Goal: Task Accomplishment & Management: Manage account settings

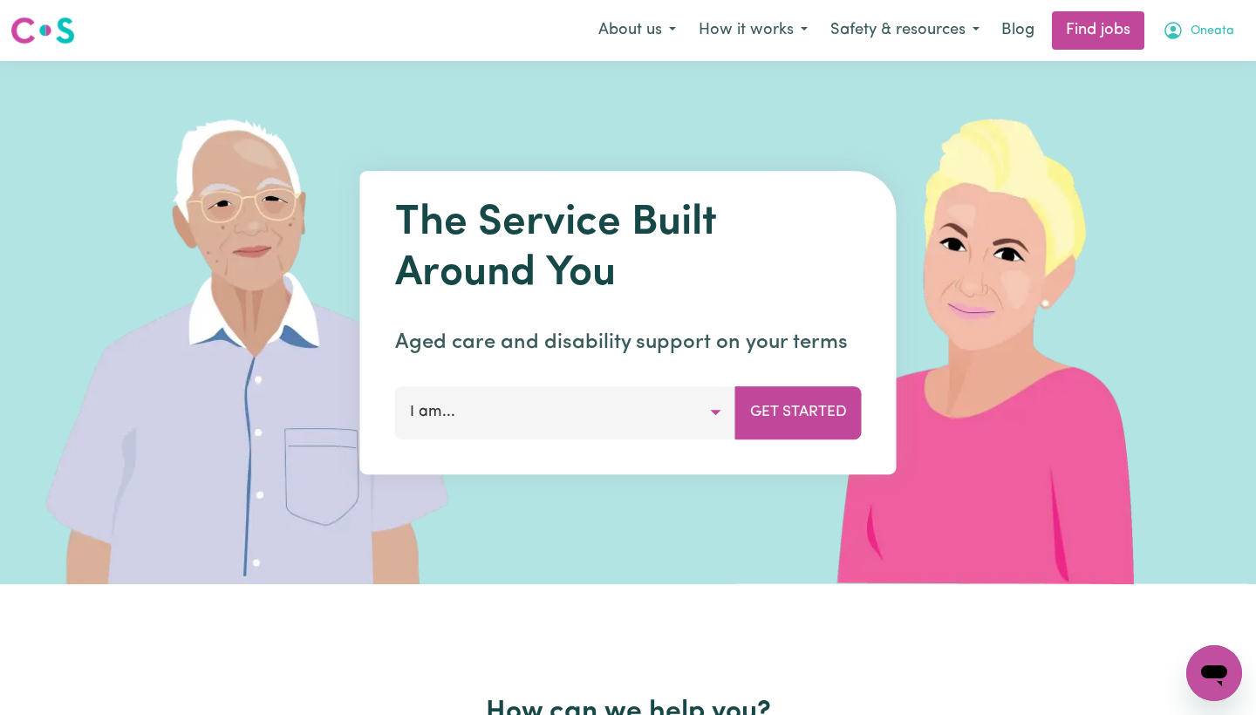
click at [1204, 33] on span "Oneata" at bounding box center [1212, 31] width 44 height 19
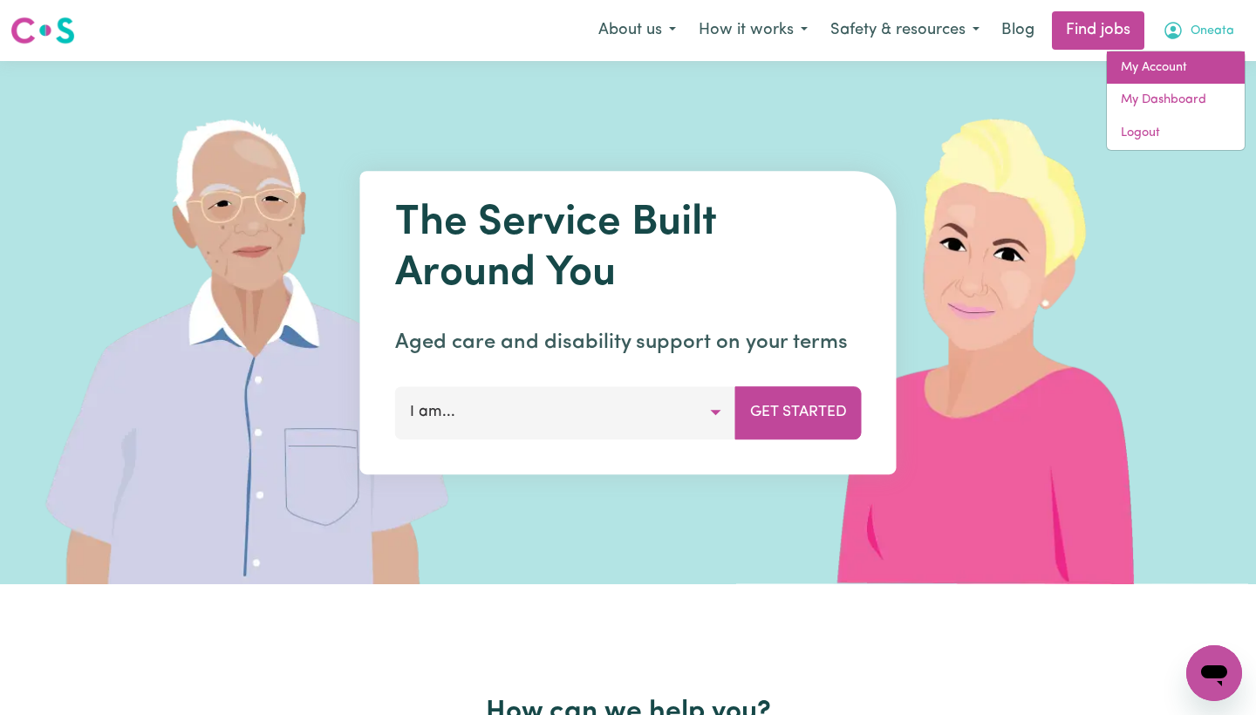
click at [1163, 72] on link "My Account" at bounding box center [1176, 67] width 138 height 33
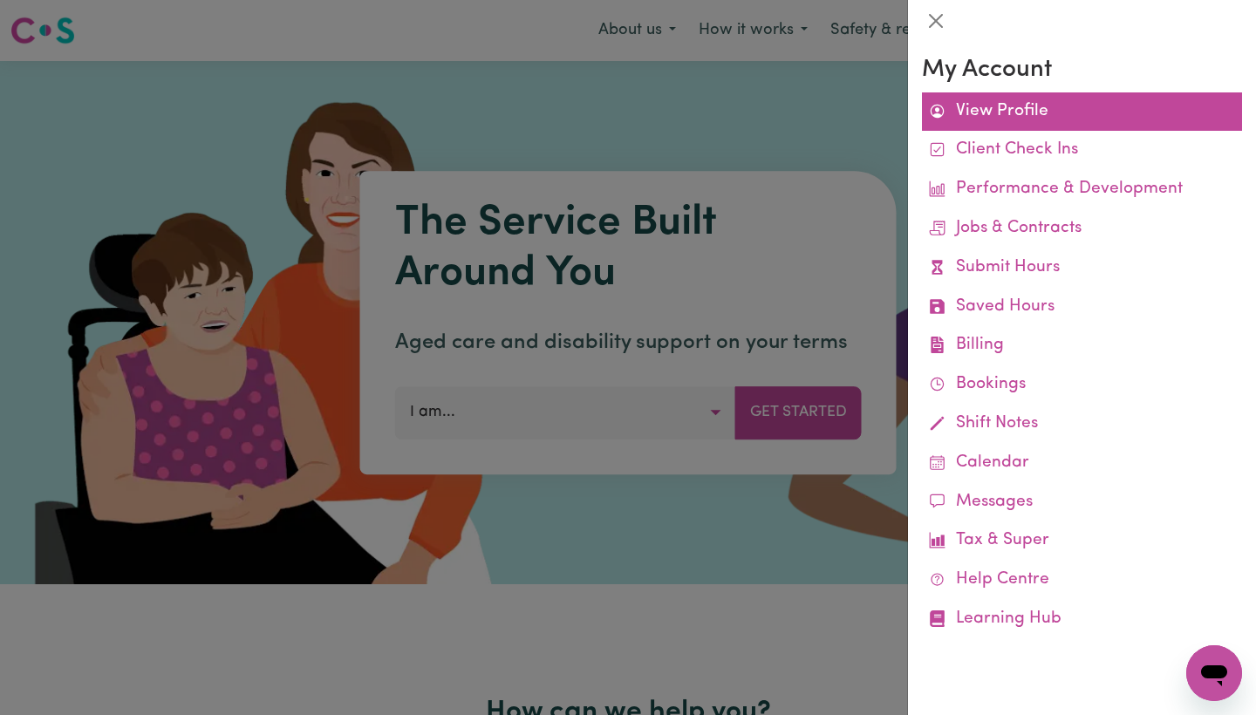
click at [983, 112] on link "View Profile" at bounding box center [1082, 111] width 320 height 39
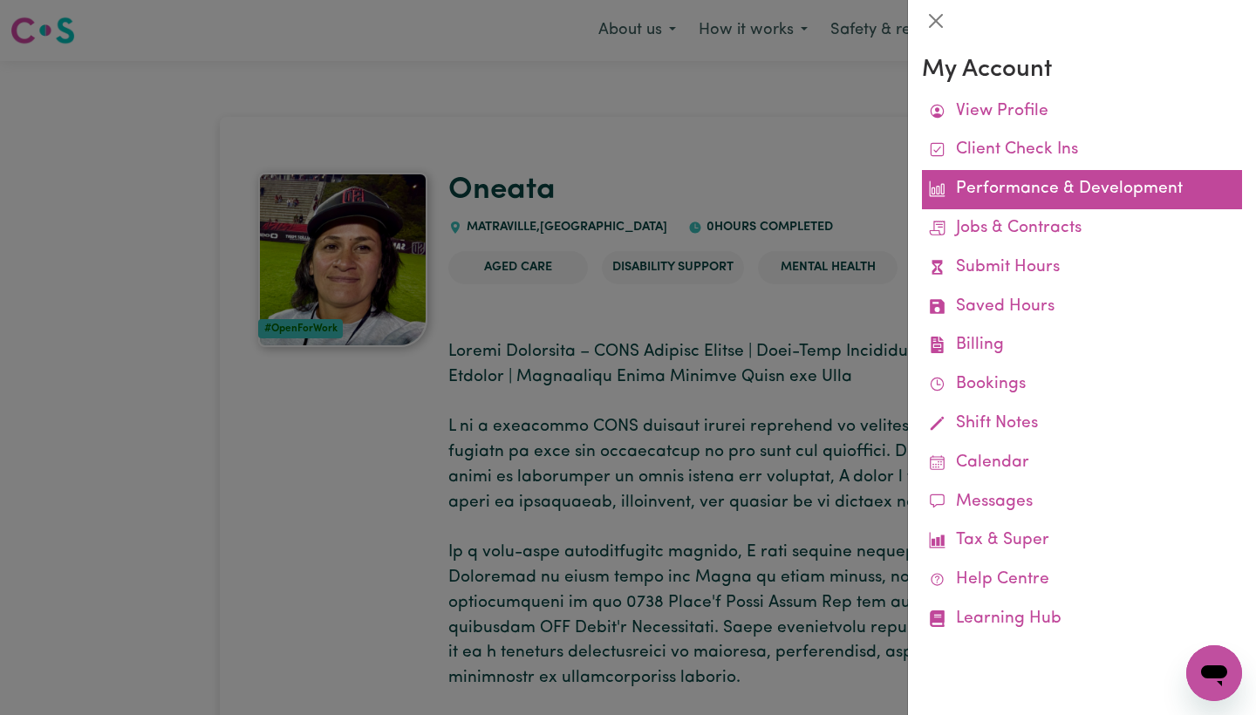
click at [1007, 192] on link "Performance & Development" at bounding box center [1082, 189] width 320 height 39
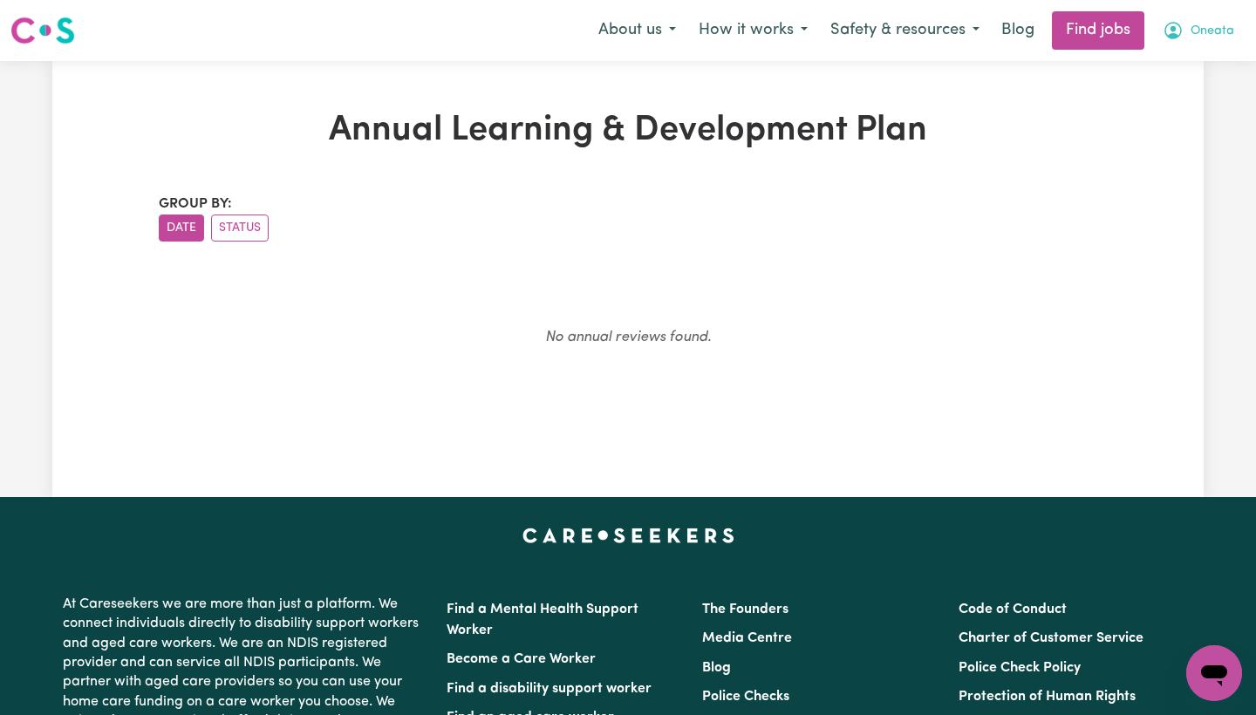
click at [1224, 24] on span "Oneata" at bounding box center [1212, 31] width 44 height 19
click at [1184, 61] on link "My Account" at bounding box center [1176, 67] width 138 height 33
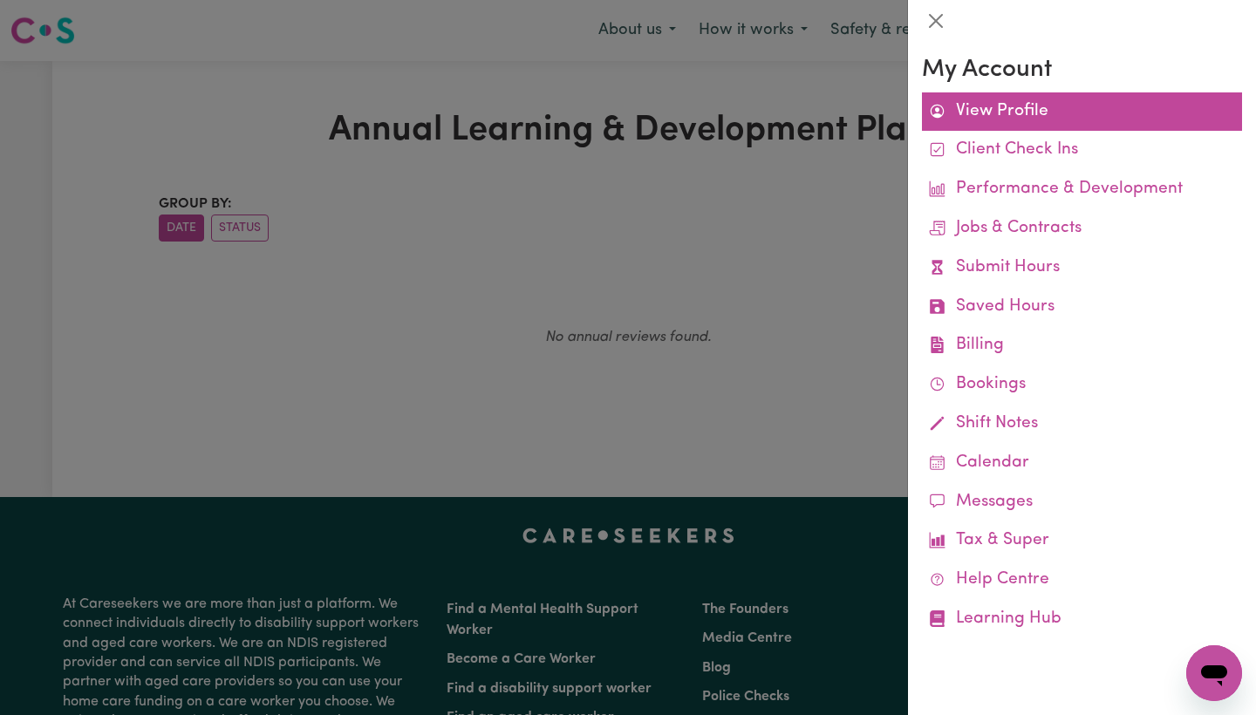
click at [1010, 105] on link "View Profile" at bounding box center [1082, 111] width 320 height 39
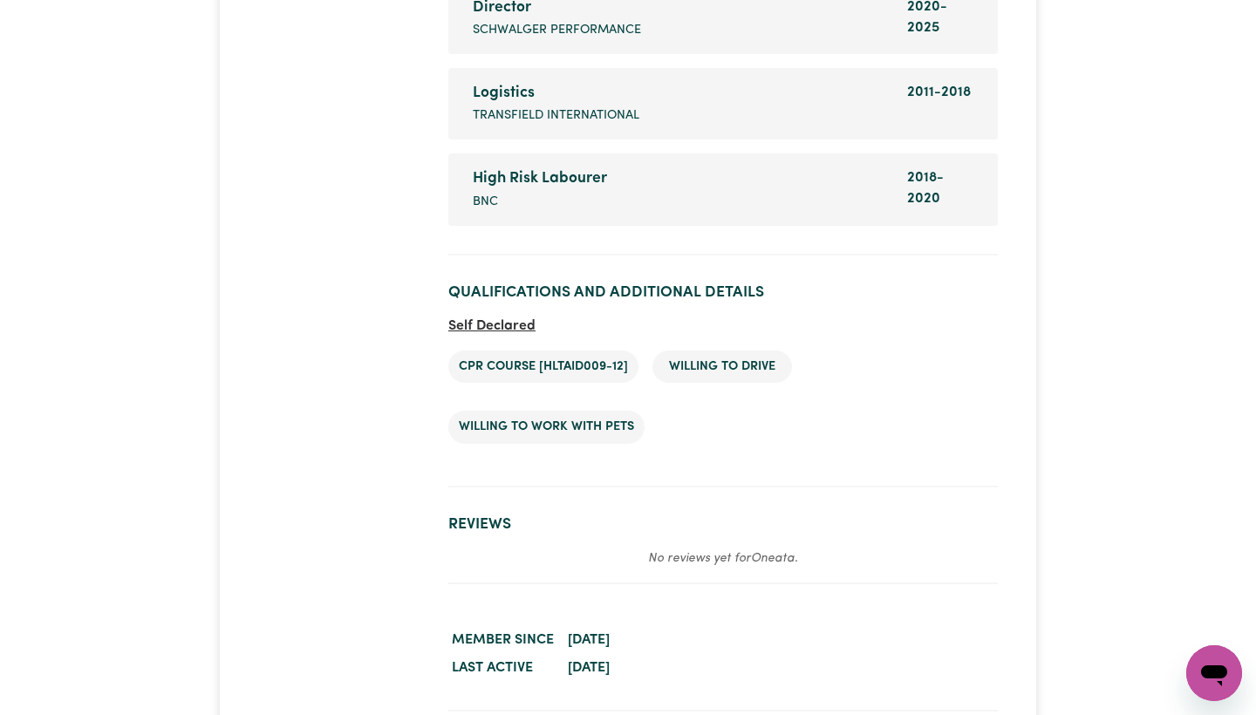
scroll to position [4091, 0]
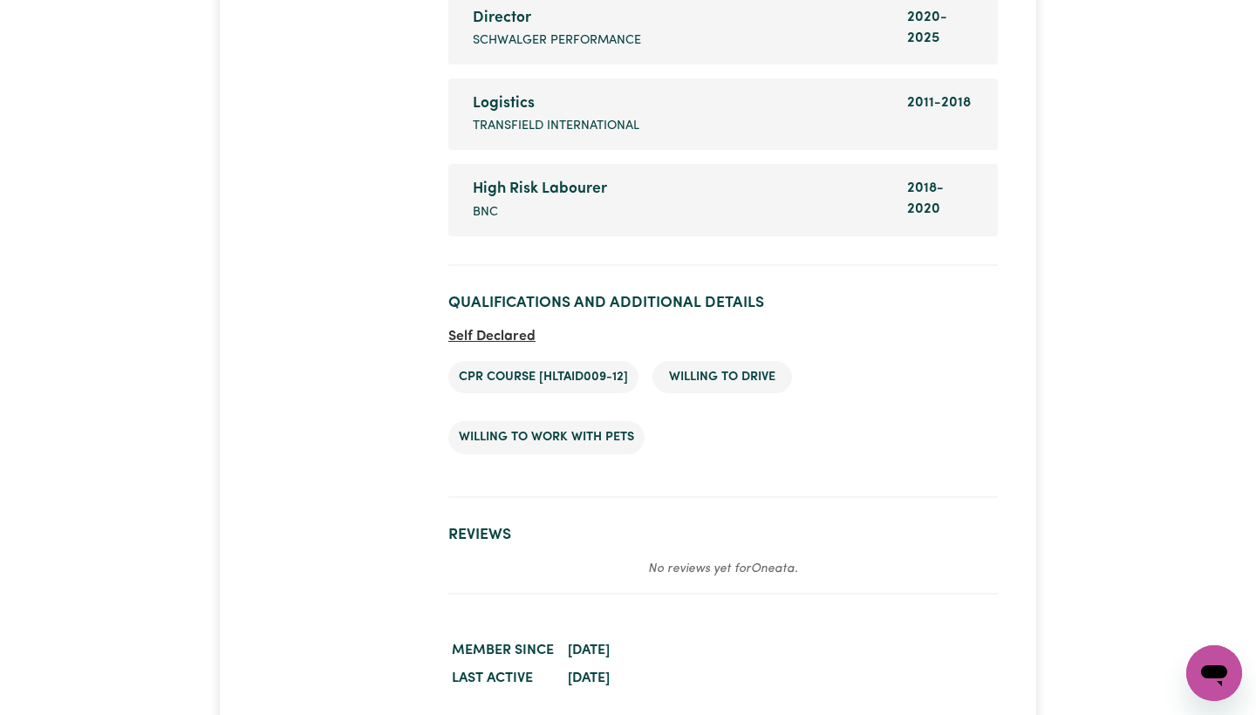
click at [549, 294] on h2 "Qualifications and Additional Details" at bounding box center [722, 303] width 549 height 18
click at [707, 361] on li "Willing to drive" at bounding box center [722, 377] width 140 height 33
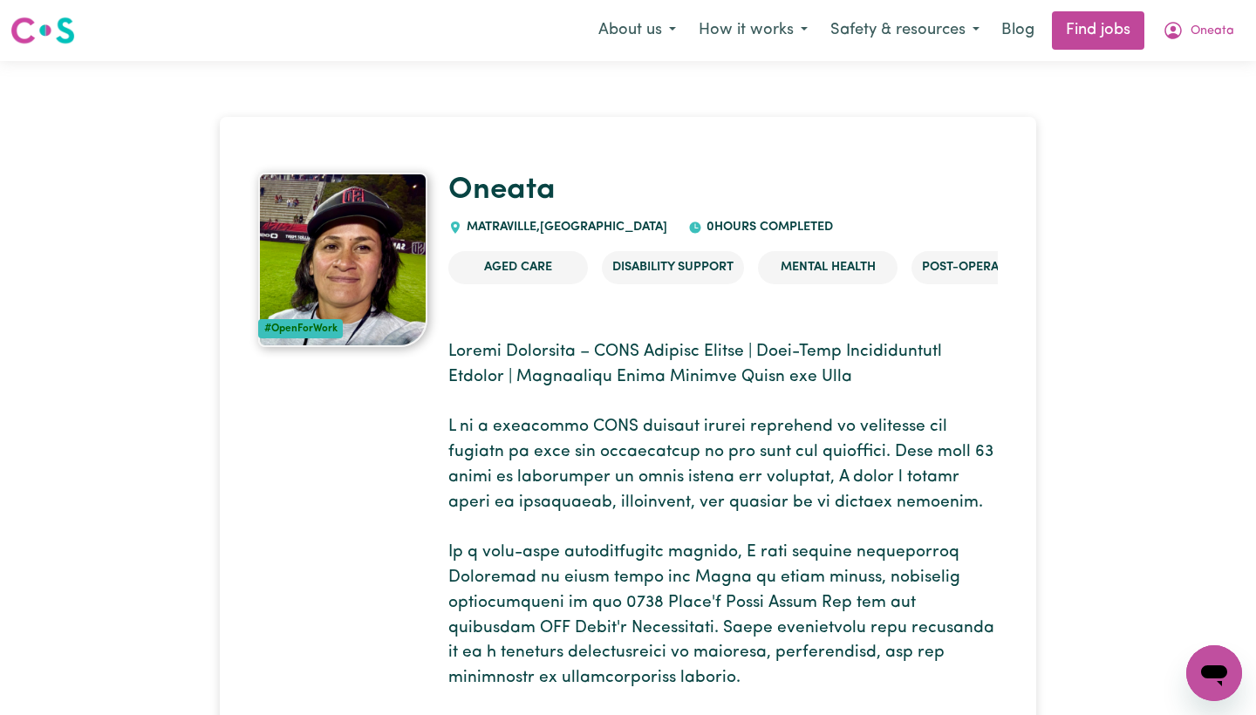
scroll to position [0, 0]
click at [915, 284] on ul "Aged Care Disability Support Mental Health Post-operative care Child care [MEDI…" at bounding box center [722, 267] width 549 height 61
click at [353, 304] on img at bounding box center [342, 260] width 169 height 174
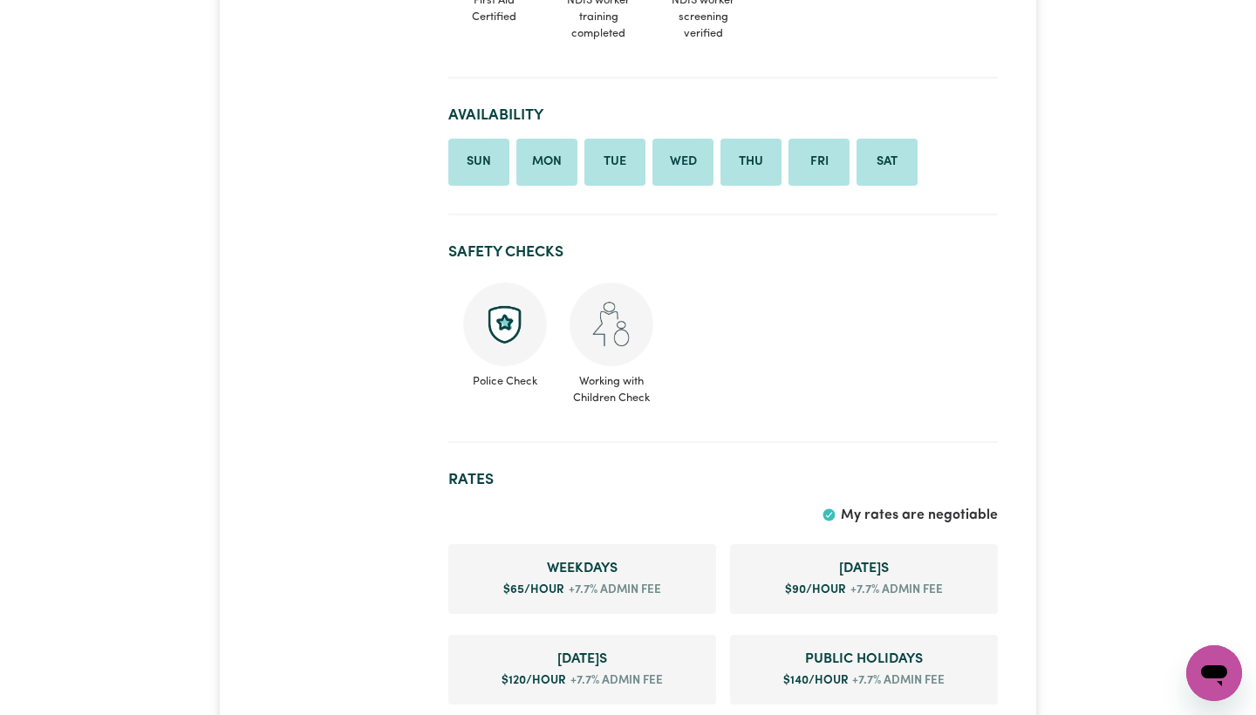
scroll to position [1327, 0]
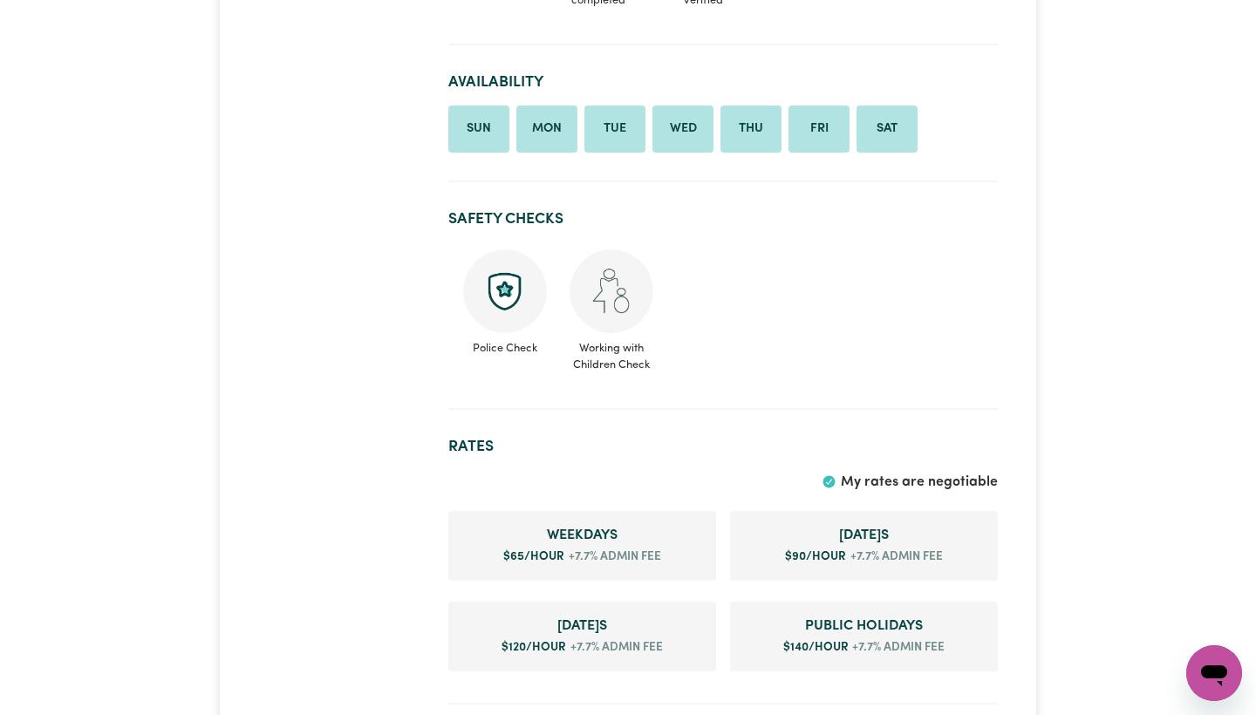
click at [505, 249] on img at bounding box center [505, 291] width 84 height 84
click at [515, 249] on img at bounding box center [505, 291] width 84 height 84
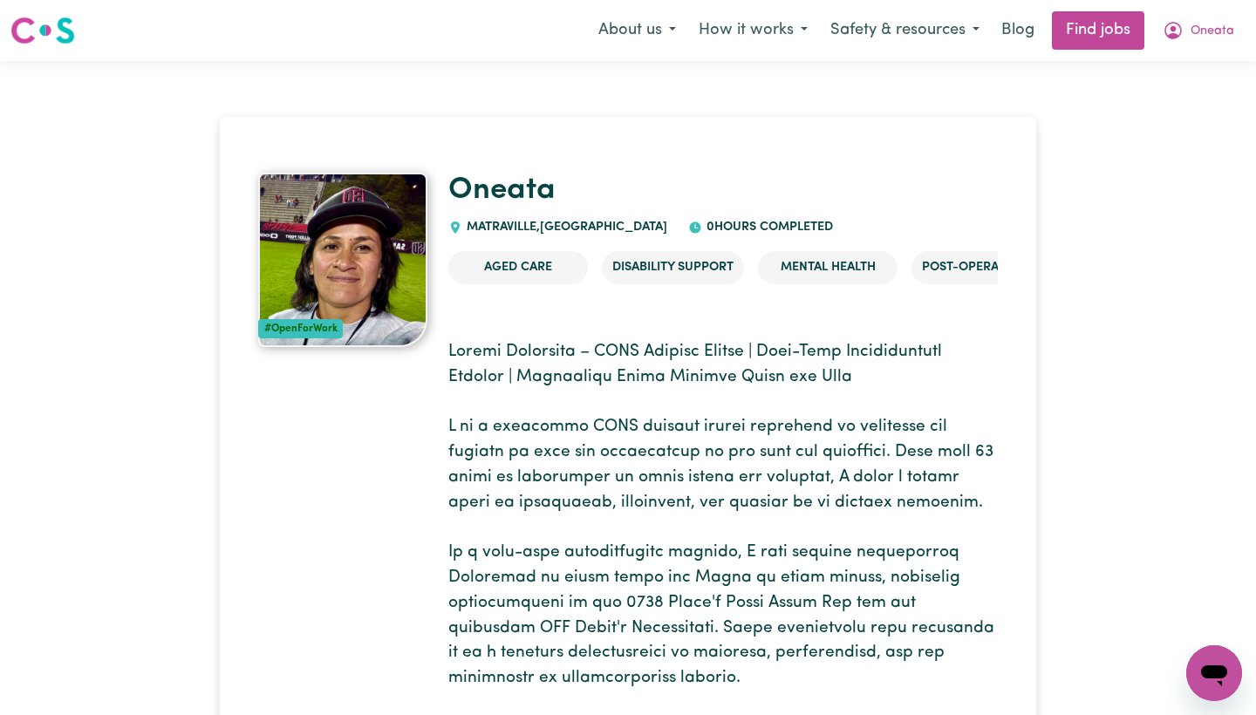
scroll to position [0, 0]
click at [1211, 37] on span "Oneata" at bounding box center [1212, 31] width 44 height 19
click at [1150, 107] on link "My Dashboard" at bounding box center [1176, 100] width 138 height 33
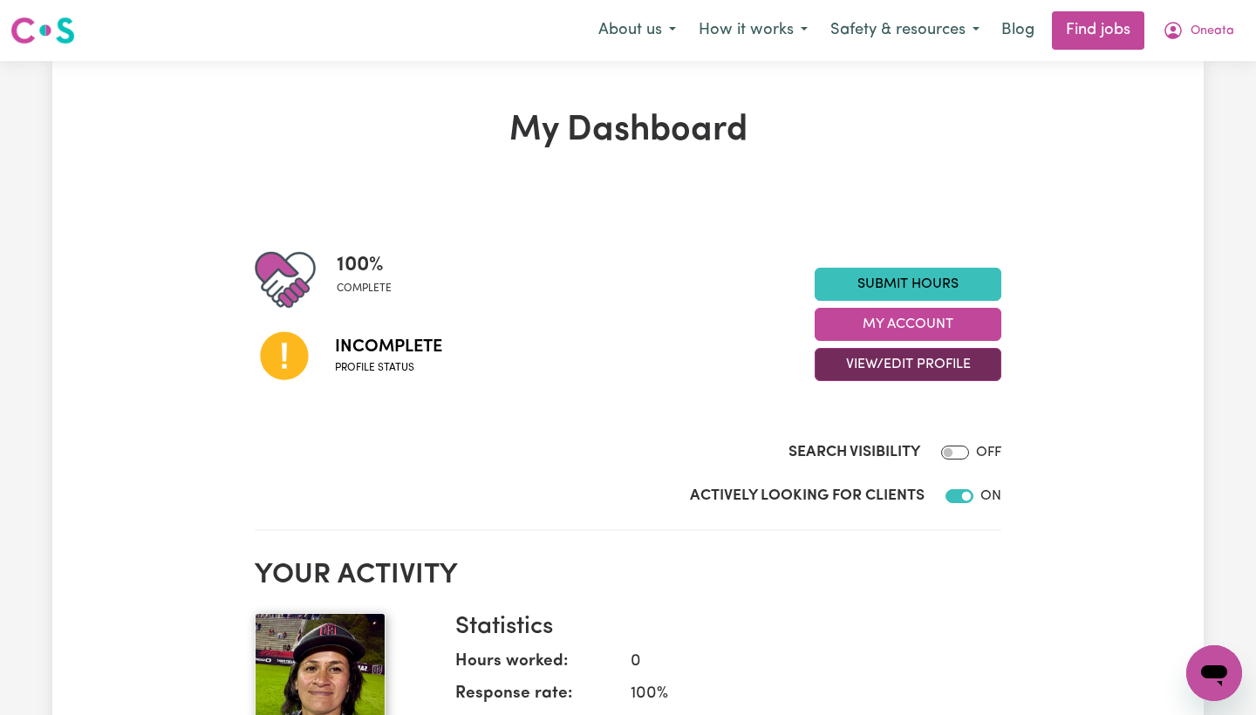
click at [881, 358] on button "View/Edit Profile" at bounding box center [908, 364] width 187 height 33
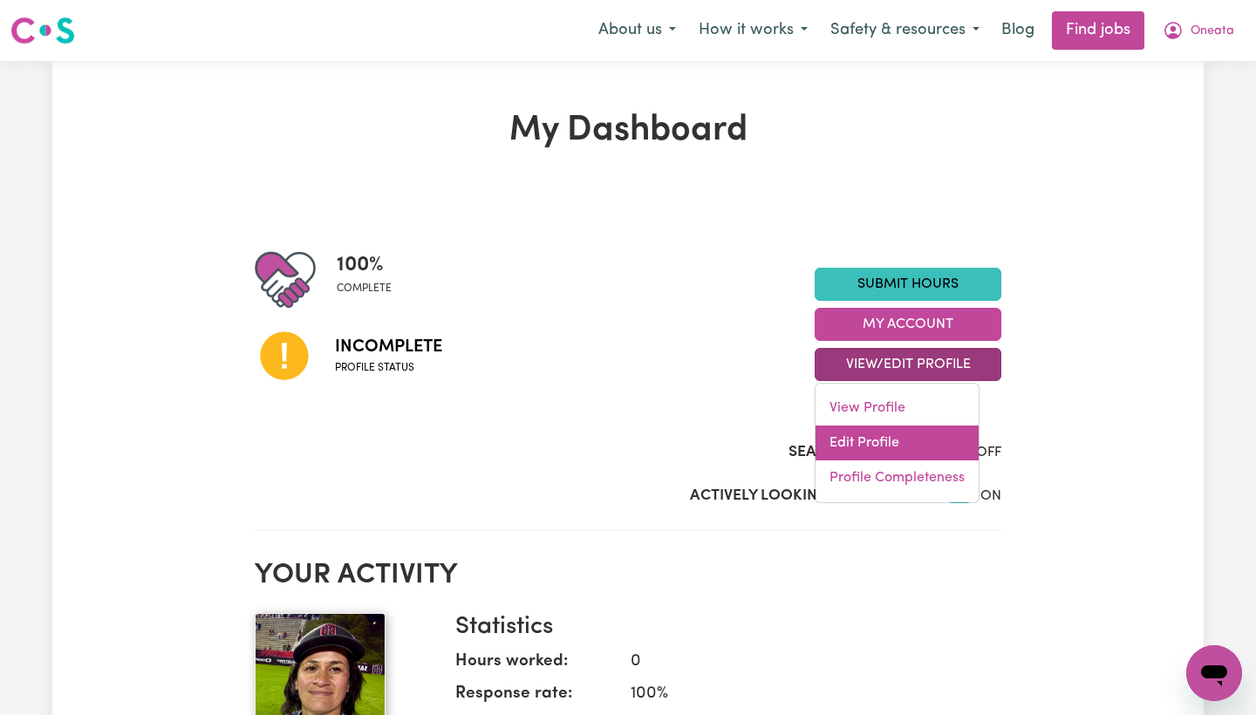
click at [884, 446] on link "Edit Profile" at bounding box center [896, 443] width 163 height 35
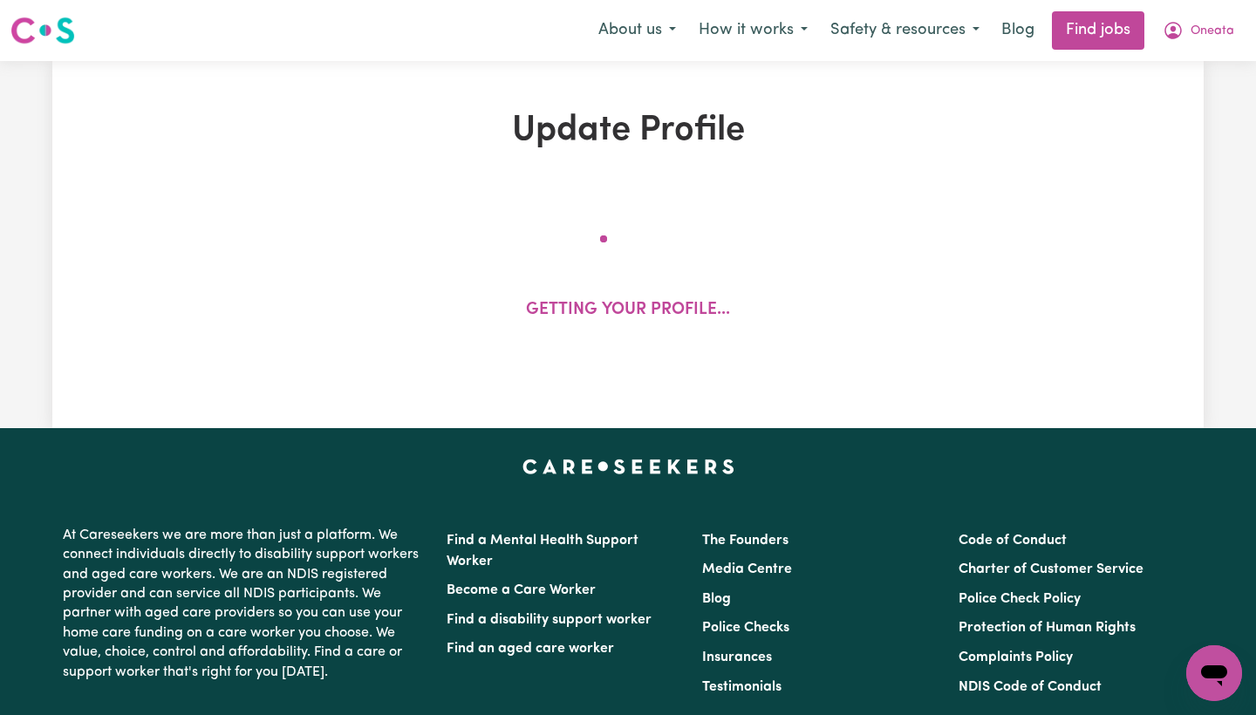
select select "[DEMOGRAPHIC_DATA]"
select select "[DEMOGRAPHIC_DATA] Citizen"
select select "Studying a healthcare related degree or qualification"
select select "65"
select select "90"
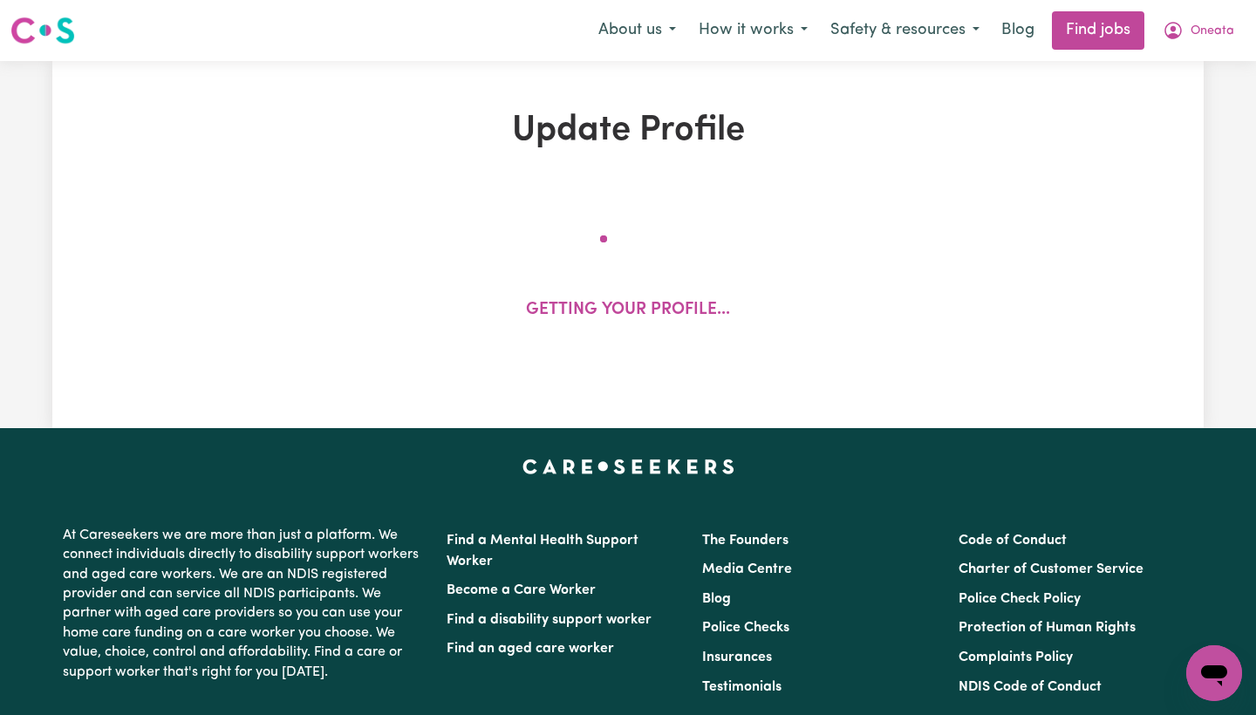
select select "120"
select select "140"
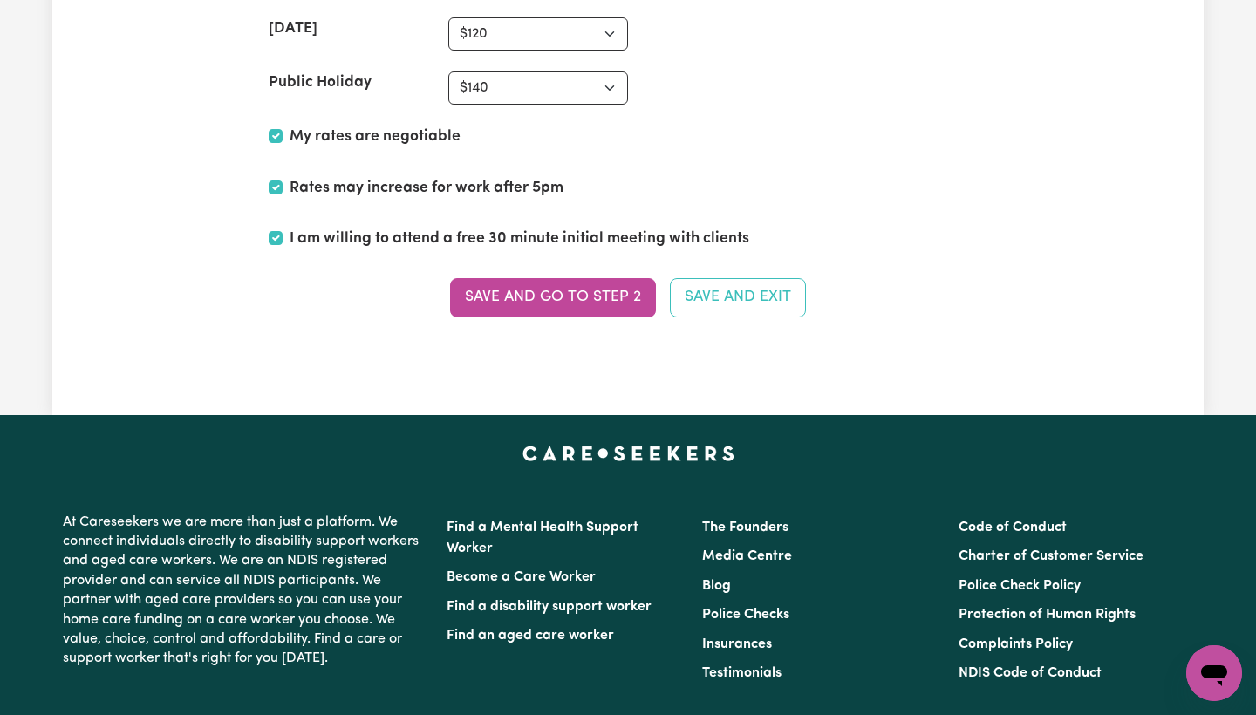
scroll to position [5502, 0]
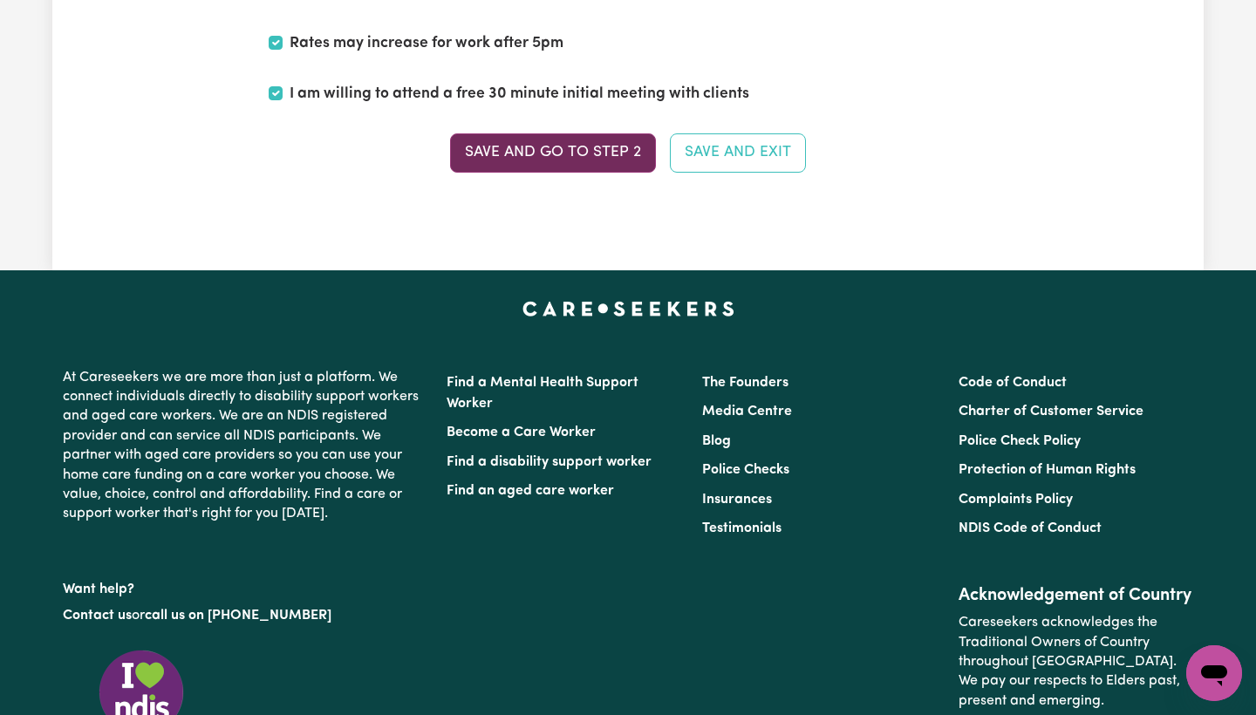
click at [595, 144] on button "Save and go to Step 2" at bounding box center [553, 152] width 206 height 38
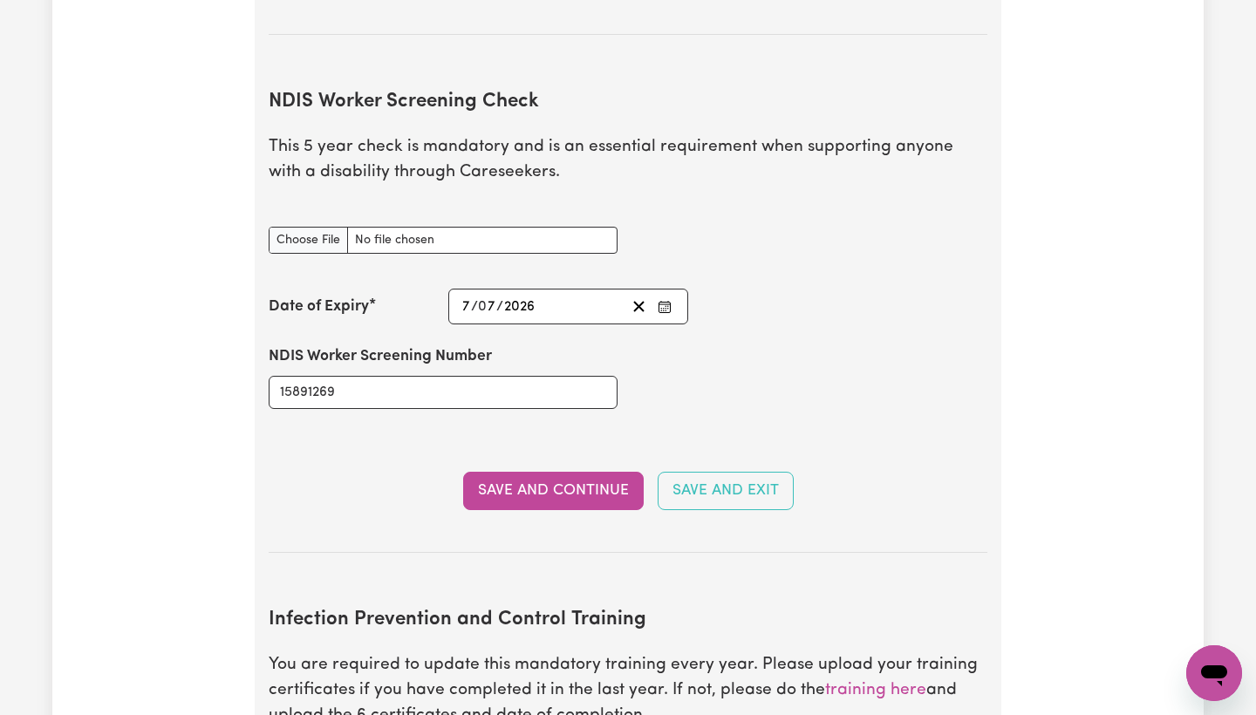
scroll to position [2254, 0]
click at [324, 226] on input "NDIS Worker Screening Check document" at bounding box center [443, 239] width 349 height 27
type input "C:\fakepath\NDIS.jpg"
click at [620, 471] on button "Save and Continue" at bounding box center [553, 490] width 181 height 38
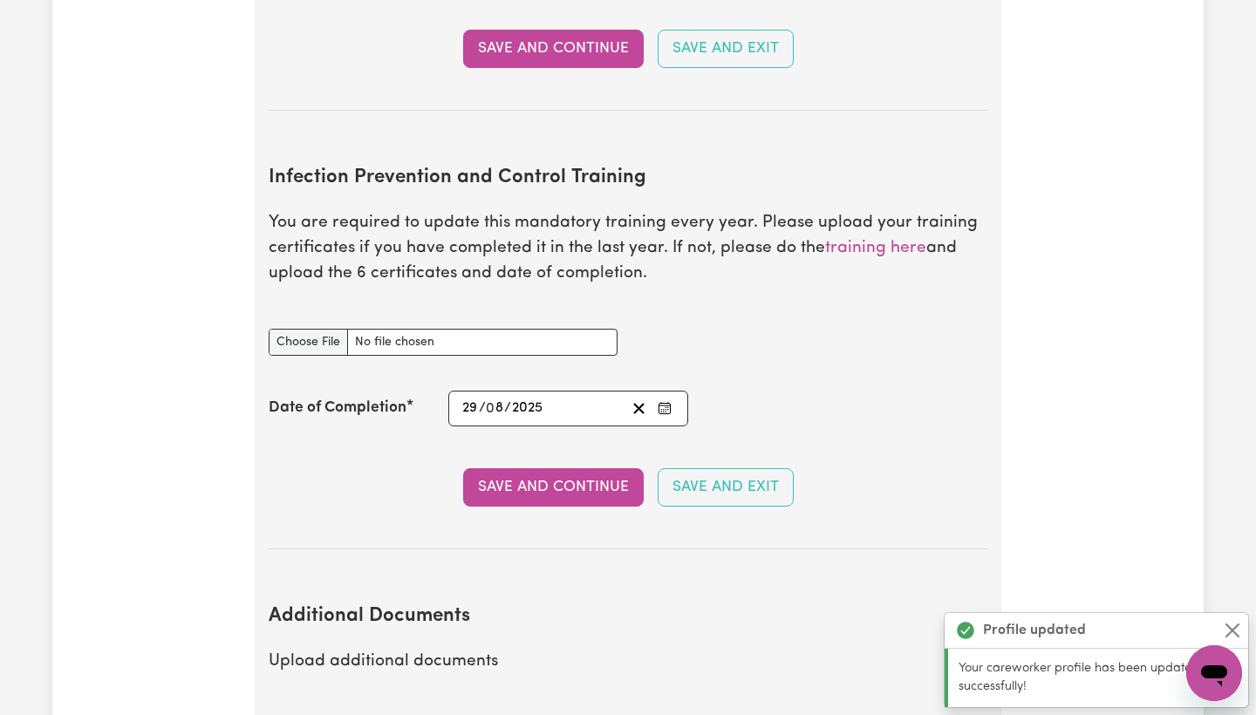
scroll to position [2797, 0]
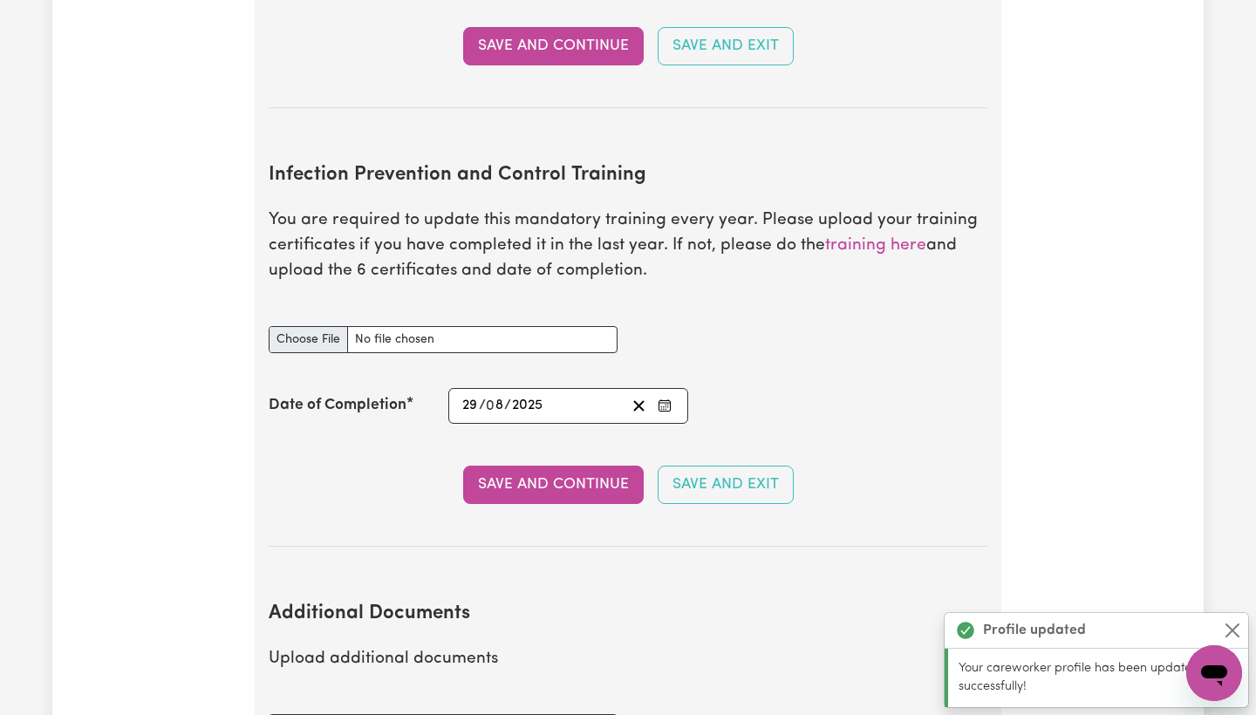
click at [316, 326] on input "Infection Prevention and Control Training document" at bounding box center [443, 339] width 349 height 27
type input "C:\fakepath\certificate copy.pdf"
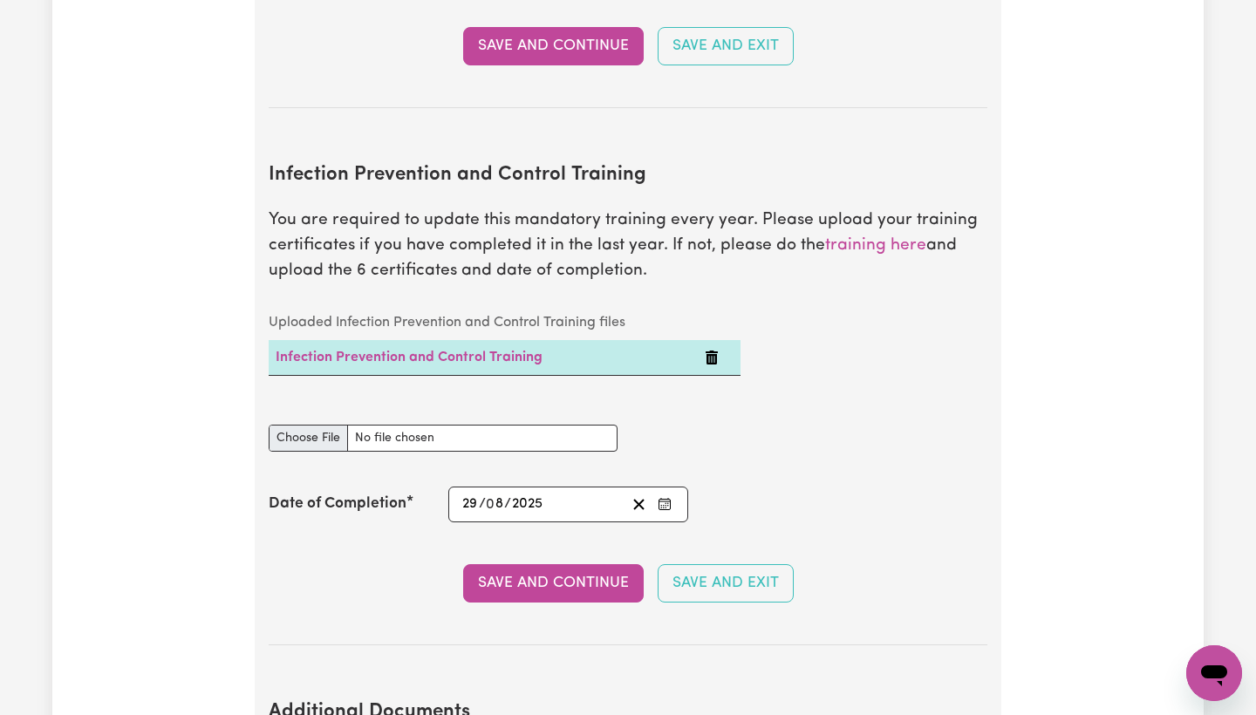
click at [311, 425] on input "Infection Prevention and Control Training document" at bounding box center [443, 438] width 349 height 27
type input "C:\fakepath\certificate-2.pdf"
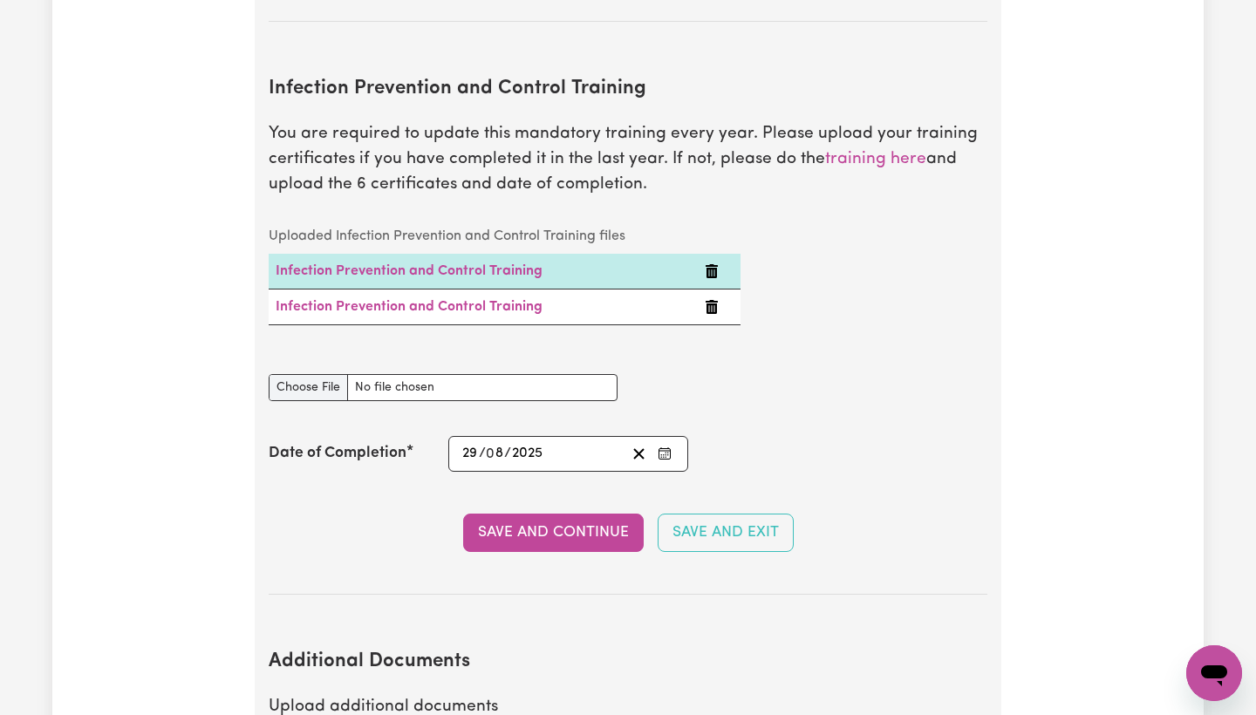
scroll to position [2889, 0]
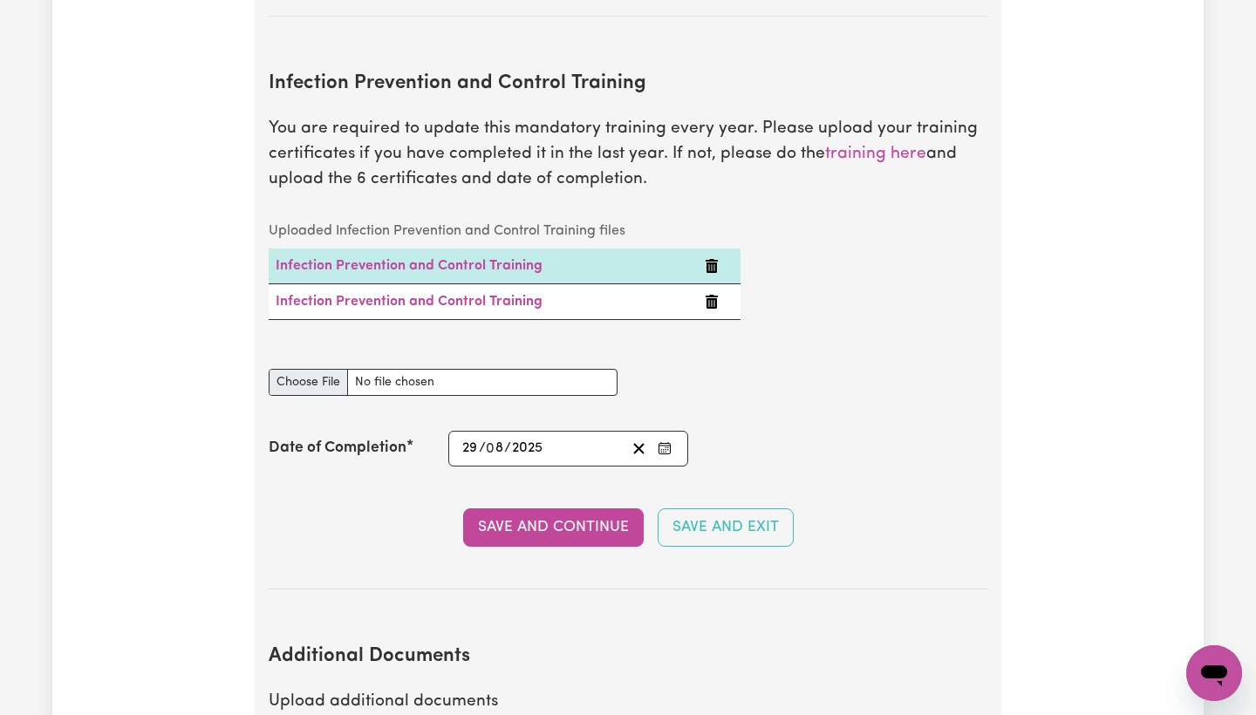
click at [328, 369] on input "Infection Prevention and Control Training document" at bounding box center [443, 382] width 349 height 27
type input "C:\fakepath\certificate-3.pdf"
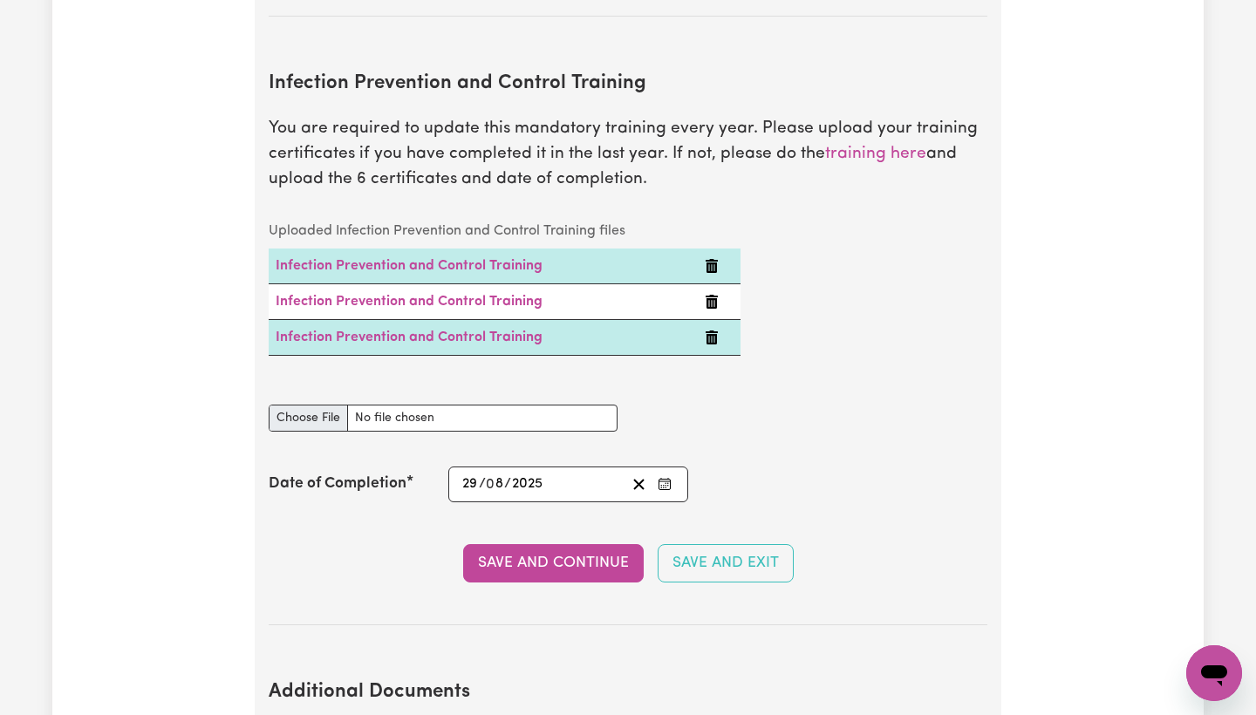
click at [318, 384] on div "Infection Prevention and Control Training document" at bounding box center [443, 408] width 349 height 48
click at [315, 405] on input "Infection Prevention and Control Training document" at bounding box center [443, 418] width 349 height 27
type input "C:\fakepath\certificate-4.pdf"
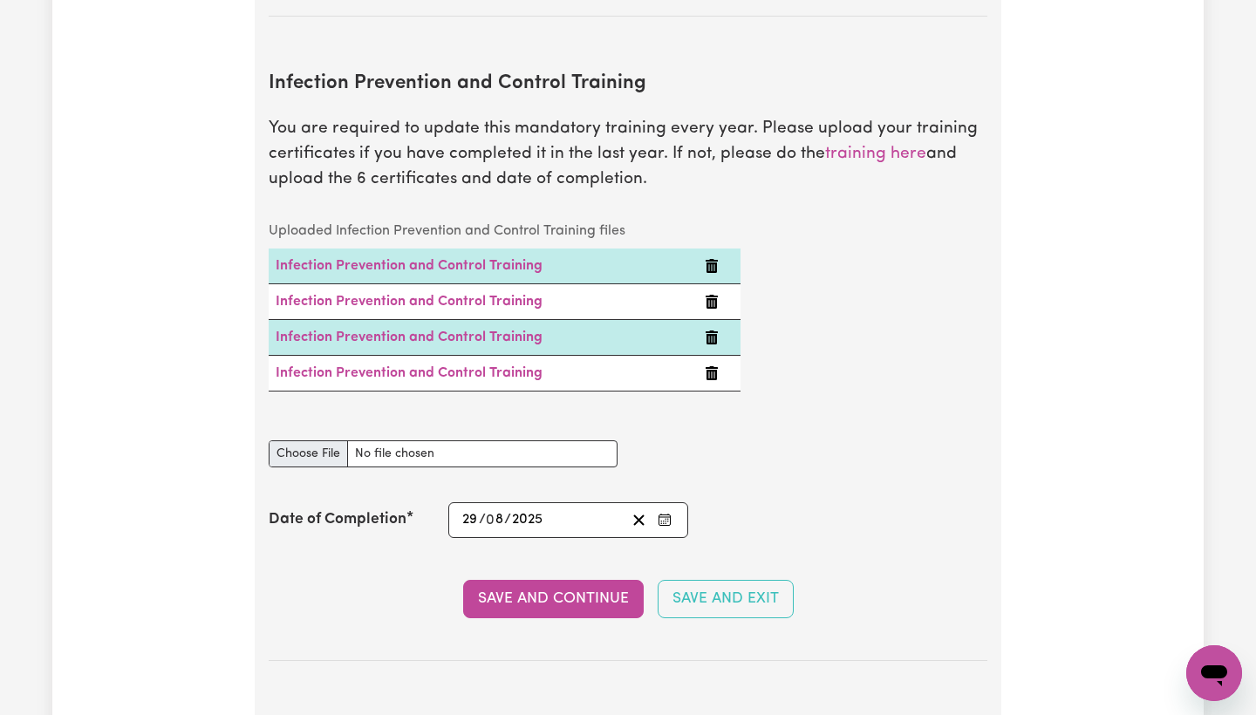
click at [326, 440] on input "Infection Prevention and Control Training document" at bounding box center [443, 453] width 349 height 27
type input "C:\fakepath\certificate-5.pdf"
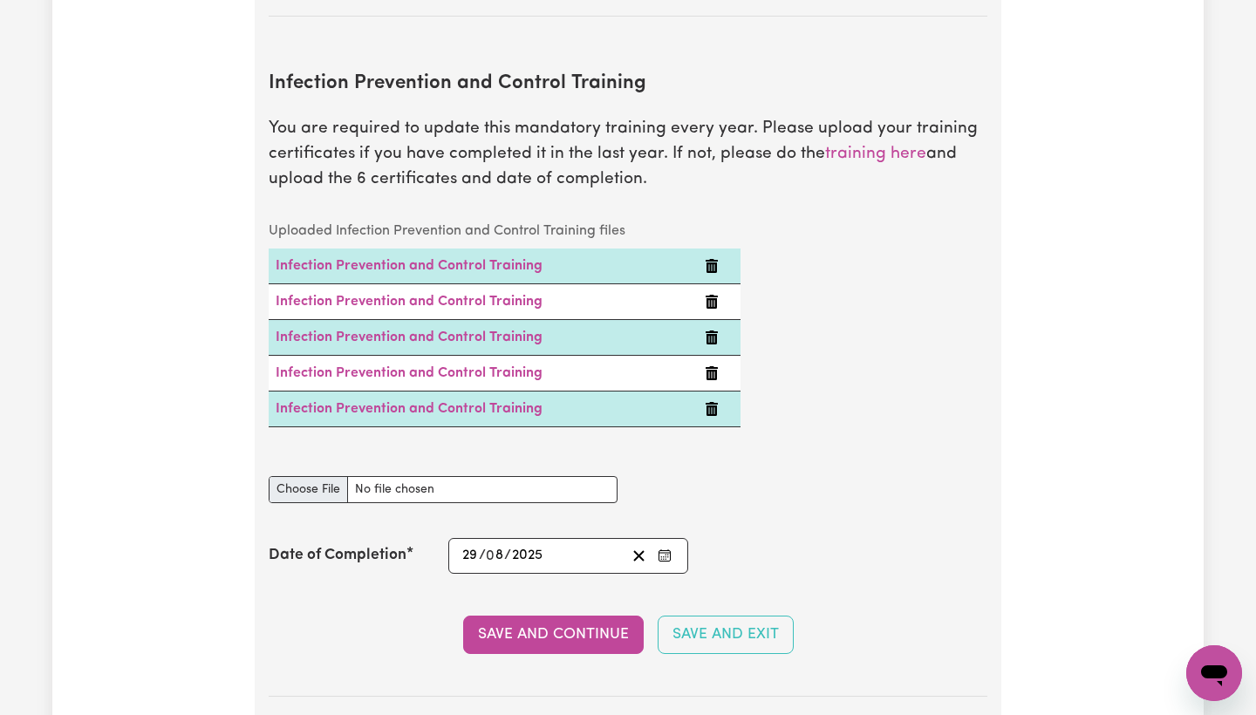
click at [321, 455] on div "Infection Prevention and Control Training document" at bounding box center [443, 479] width 349 height 48
click at [318, 476] on input "Infection Prevention and Control Training document" at bounding box center [443, 489] width 349 height 27
type input "C:\fakepath\certificate-6.pdf"
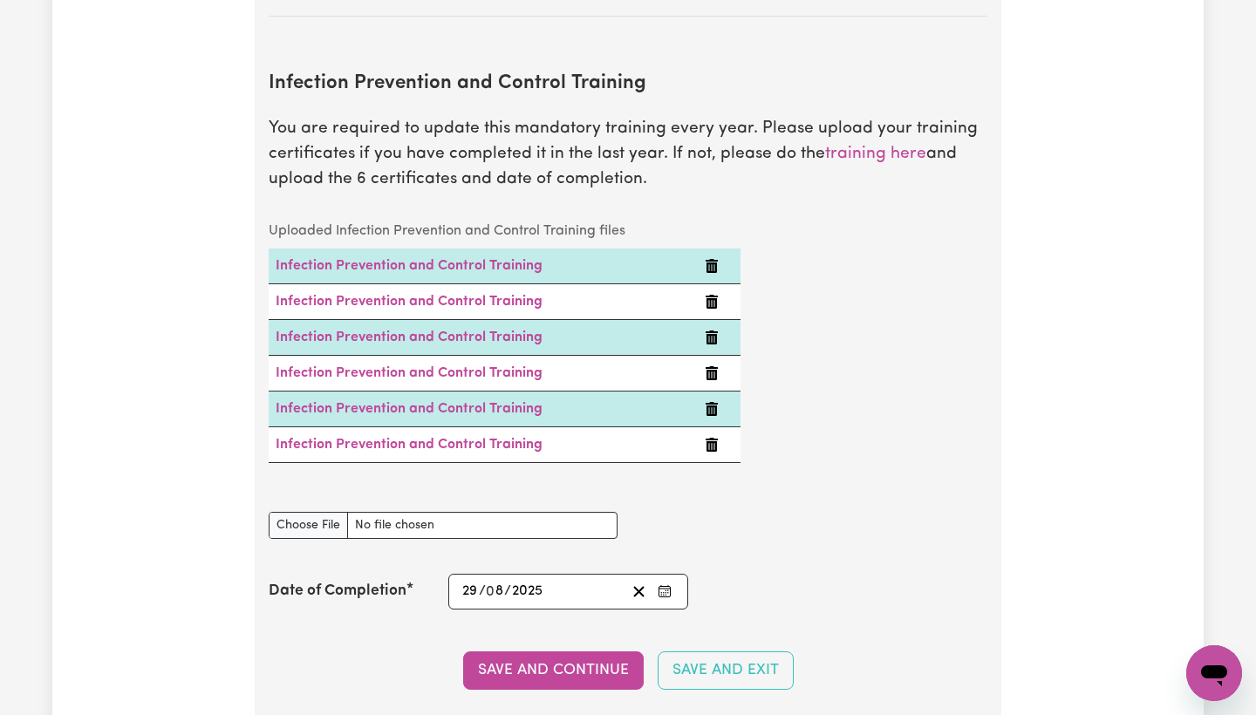
click at [666, 584] on icon "Enter the Date of Completion of your Infection Prevention and Control Training" at bounding box center [665, 591] width 14 height 14
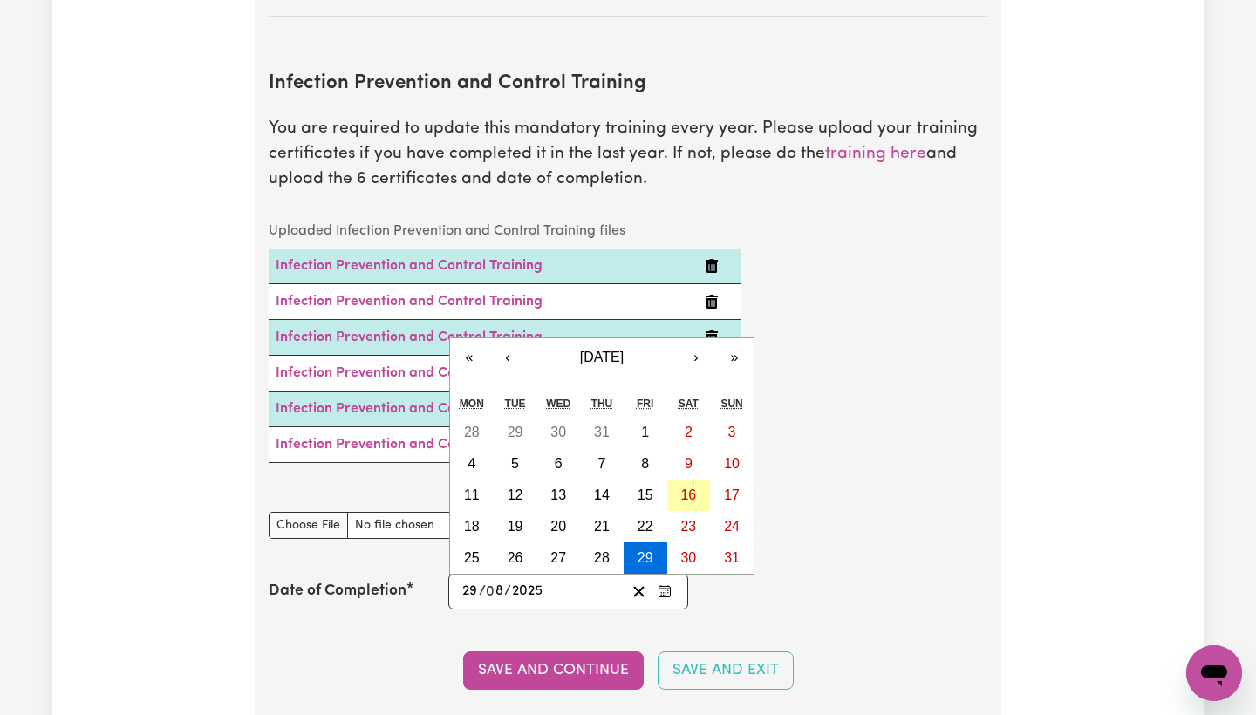
click at [690, 488] on abbr "16" at bounding box center [688, 495] width 16 height 15
type input "[DATE]"
type input "16"
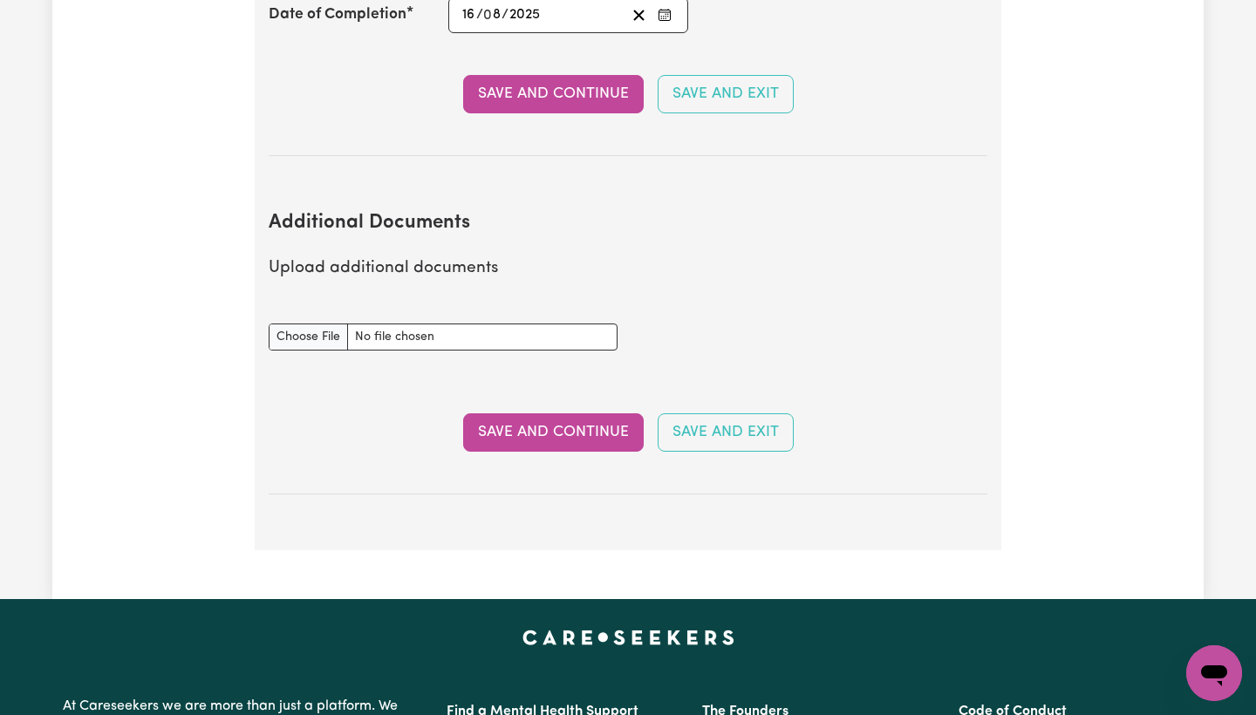
scroll to position [3467, 0]
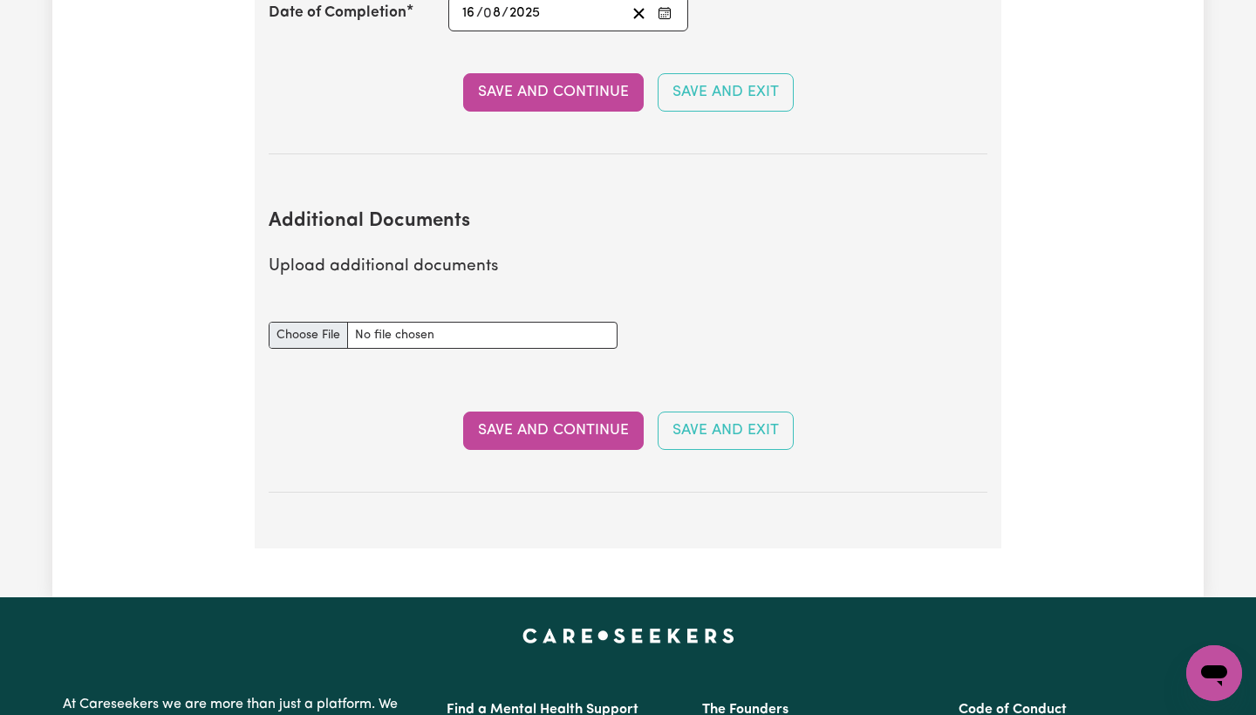
click at [324, 322] on input "Additional Documents document" at bounding box center [443, 335] width 349 height 27
type input "C:\fakepath\NDIS_Worker_Orientation_Completion_Certificate.pdf"
click at [584, 412] on button "Save and Continue" at bounding box center [553, 431] width 181 height 38
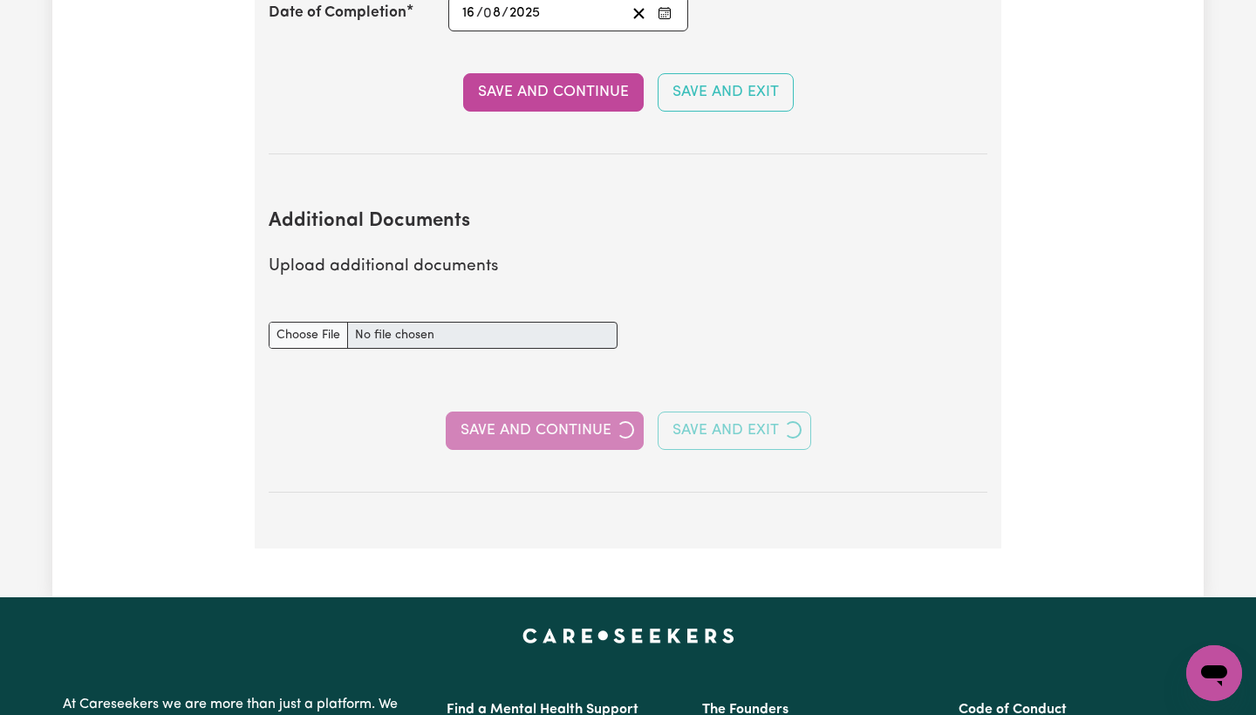
type input "[DATE]"
type input "29"
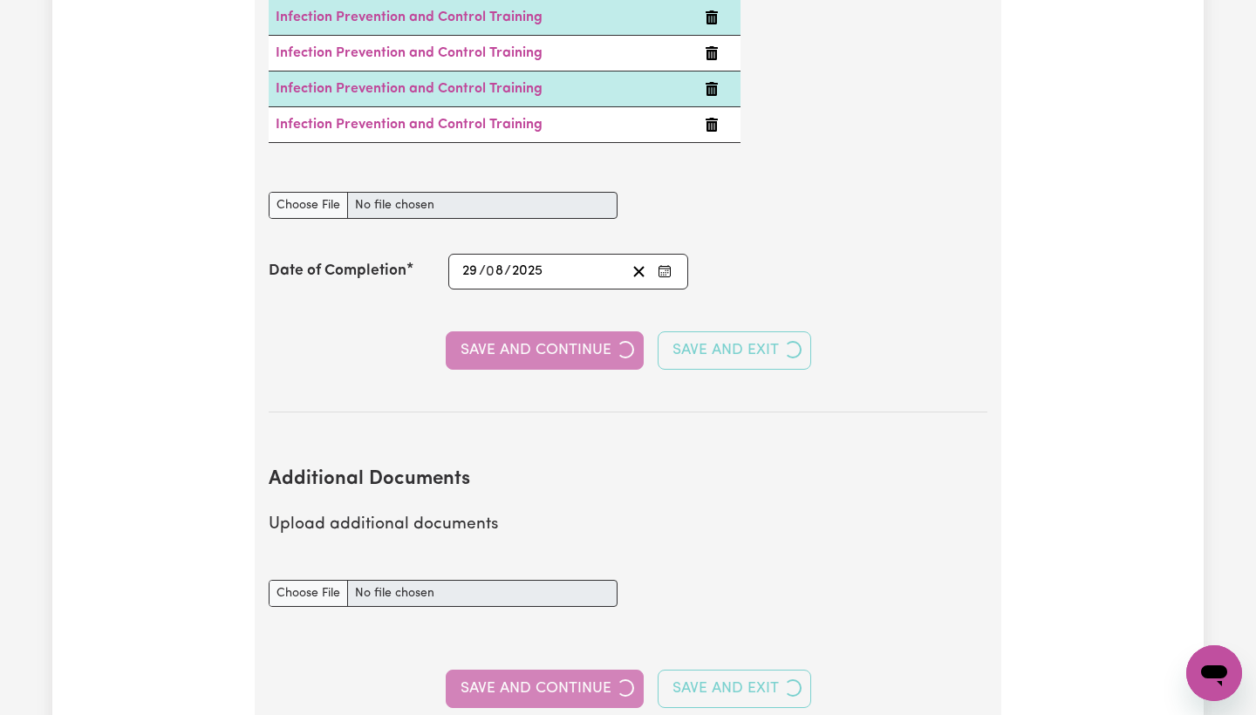
select select "2000"
select select "2019"
select select "2020"
select select "2025"
select select "2011"
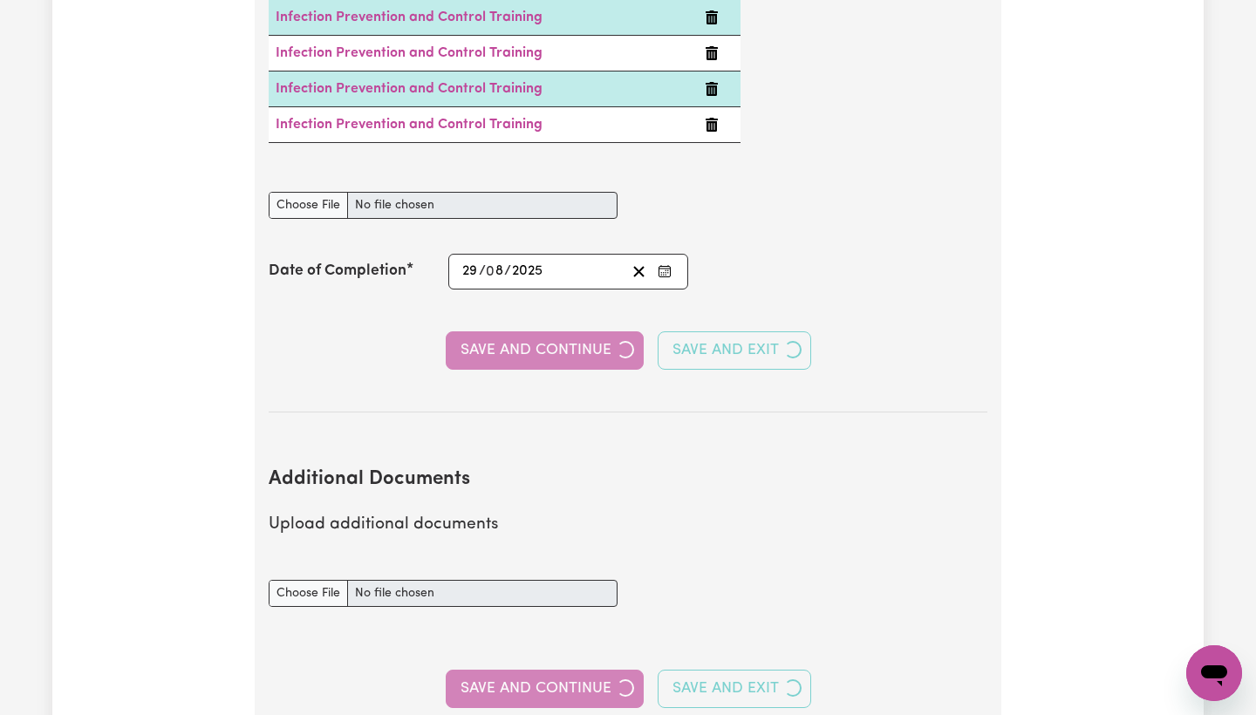
select select "2018"
select select "2020"
select select "Certificate III (Individual Support)"
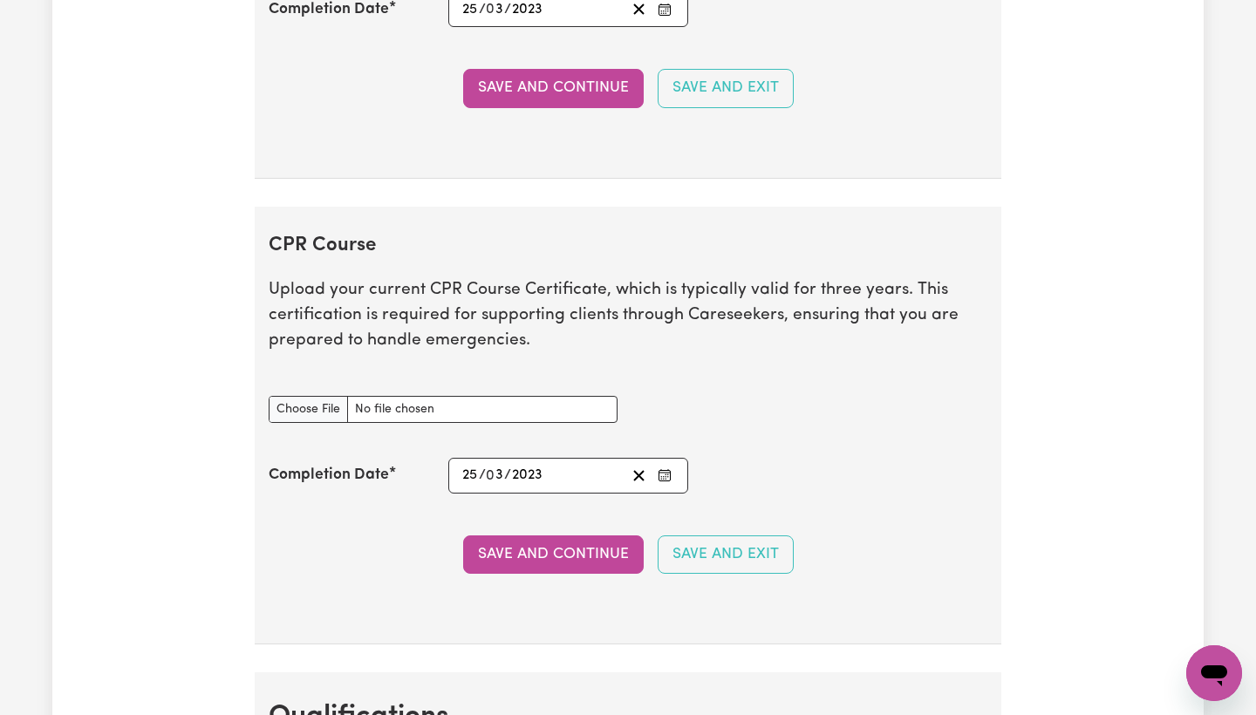
scroll to position [4204, 0]
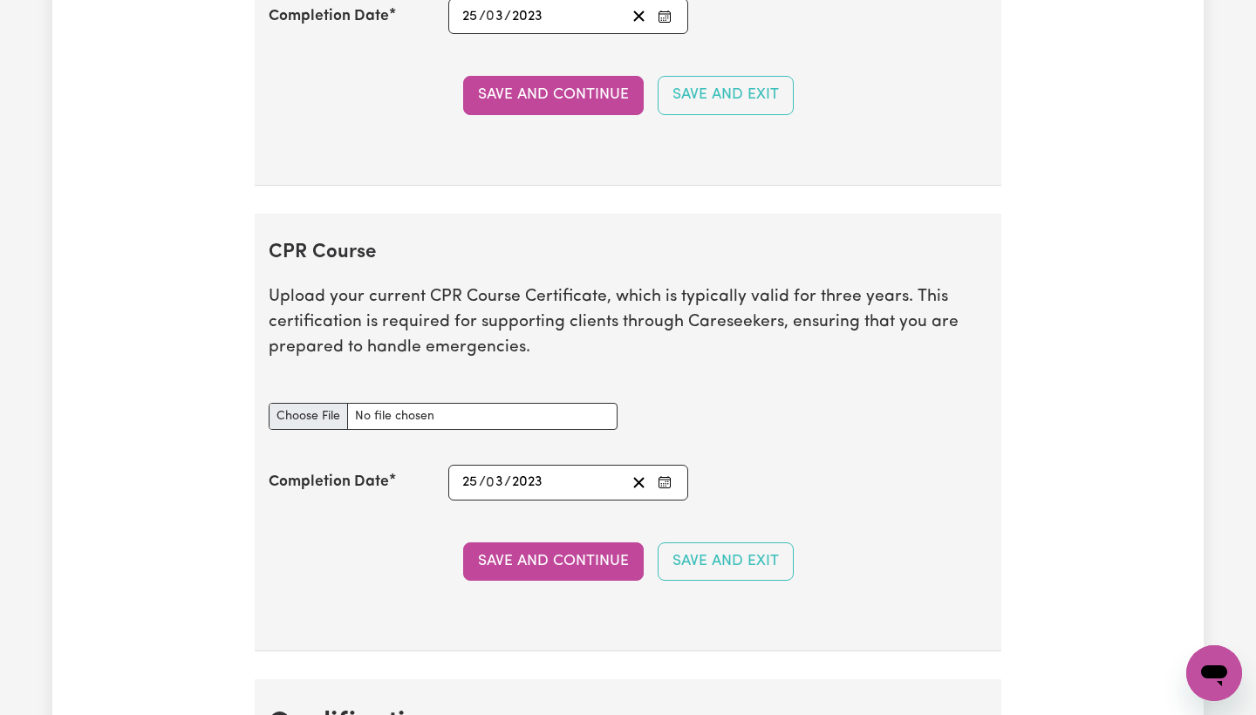
click at [333, 403] on input "CPR Course document" at bounding box center [443, 416] width 349 height 27
type input "C:\fakepath\First AID.pdf"
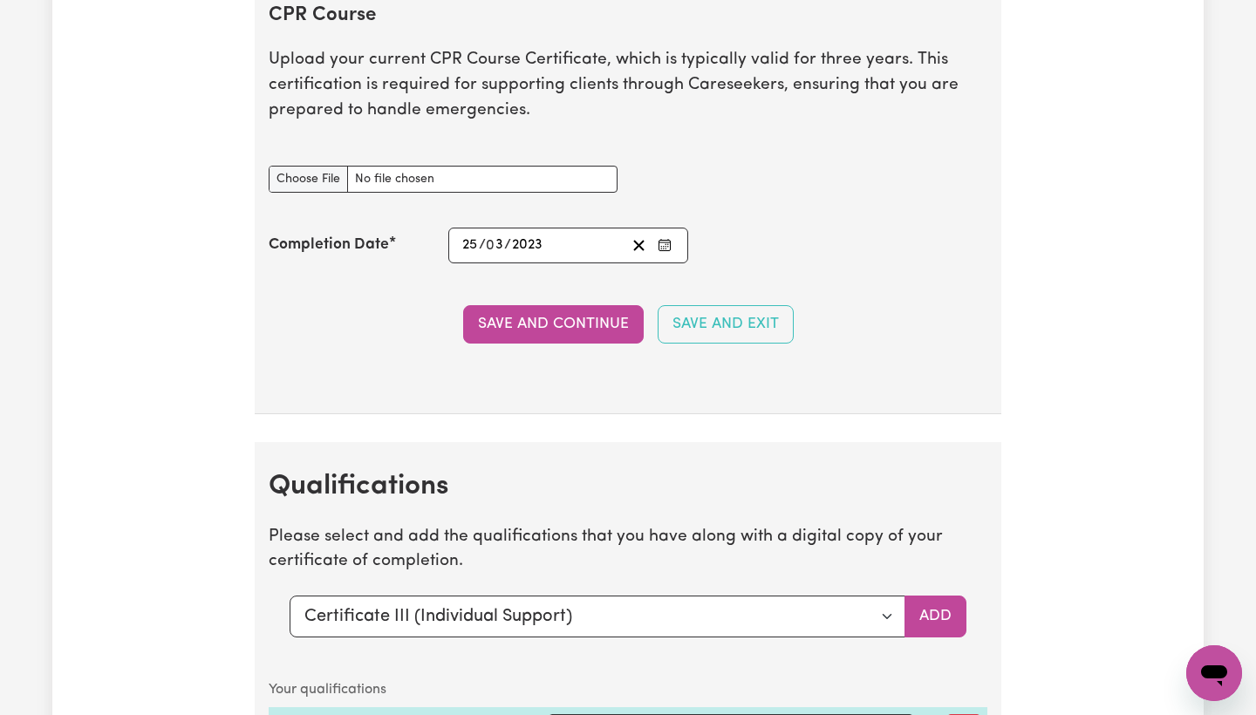
scroll to position [4475, 0]
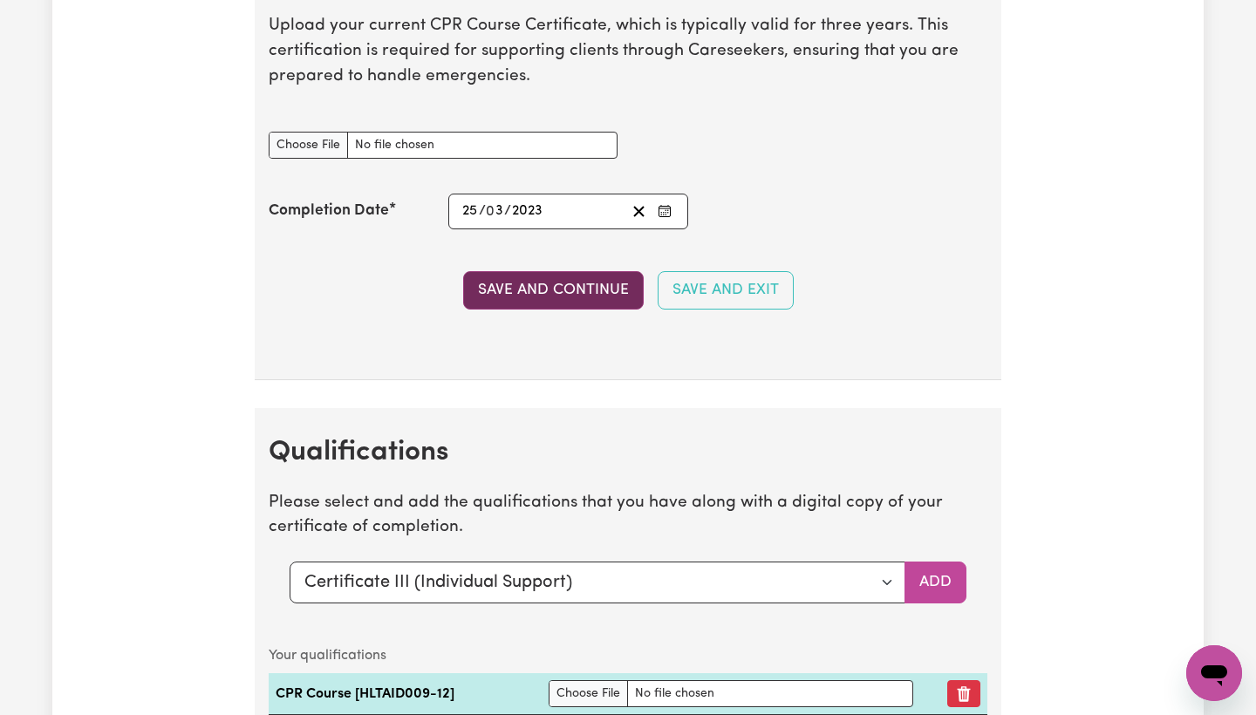
click at [591, 273] on button "Save and Continue" at bounding box center [553, 290] width 181 height 38
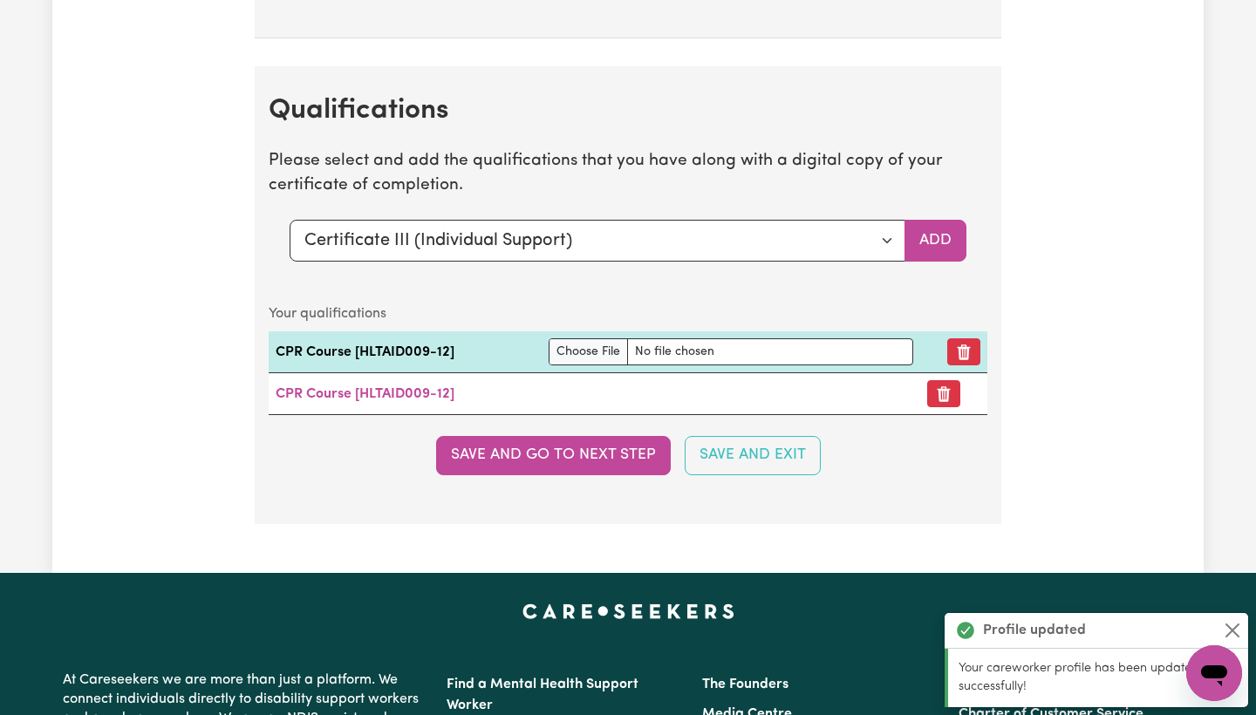
scroll to position [4860, 0]
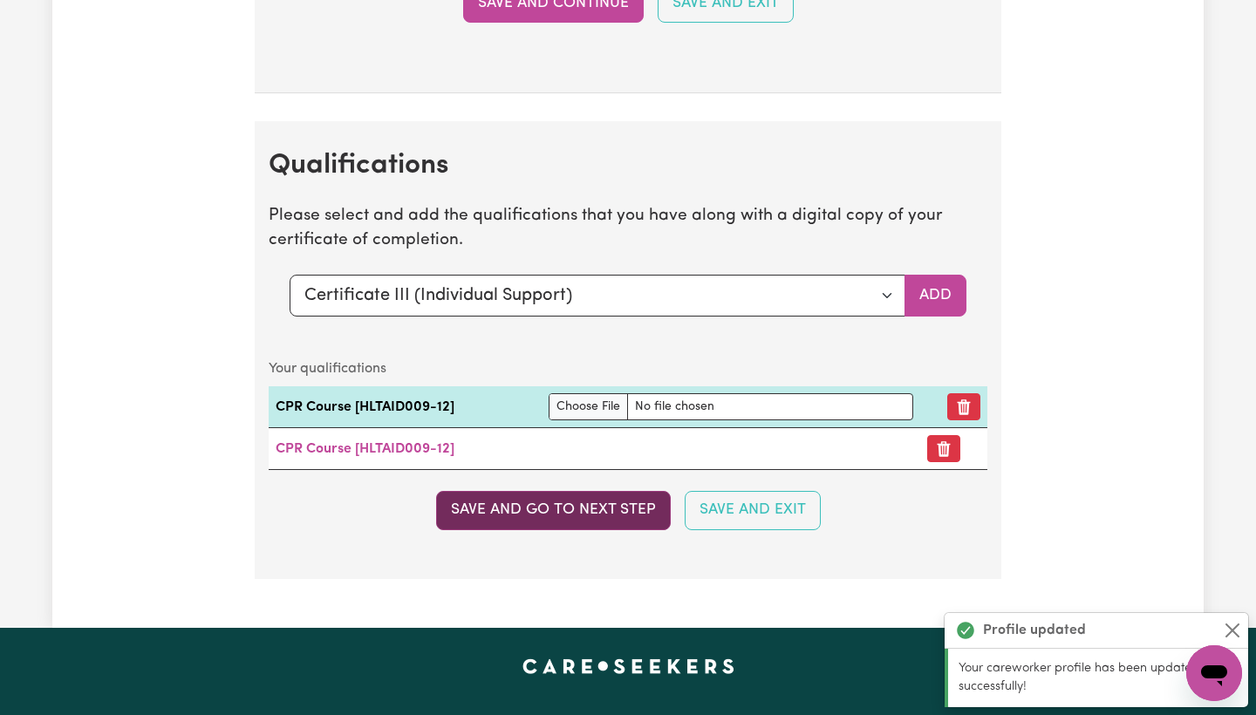
click at [627, 491] on button "Save and go to next step" at bounding box center [553, 510] width 235 height 38
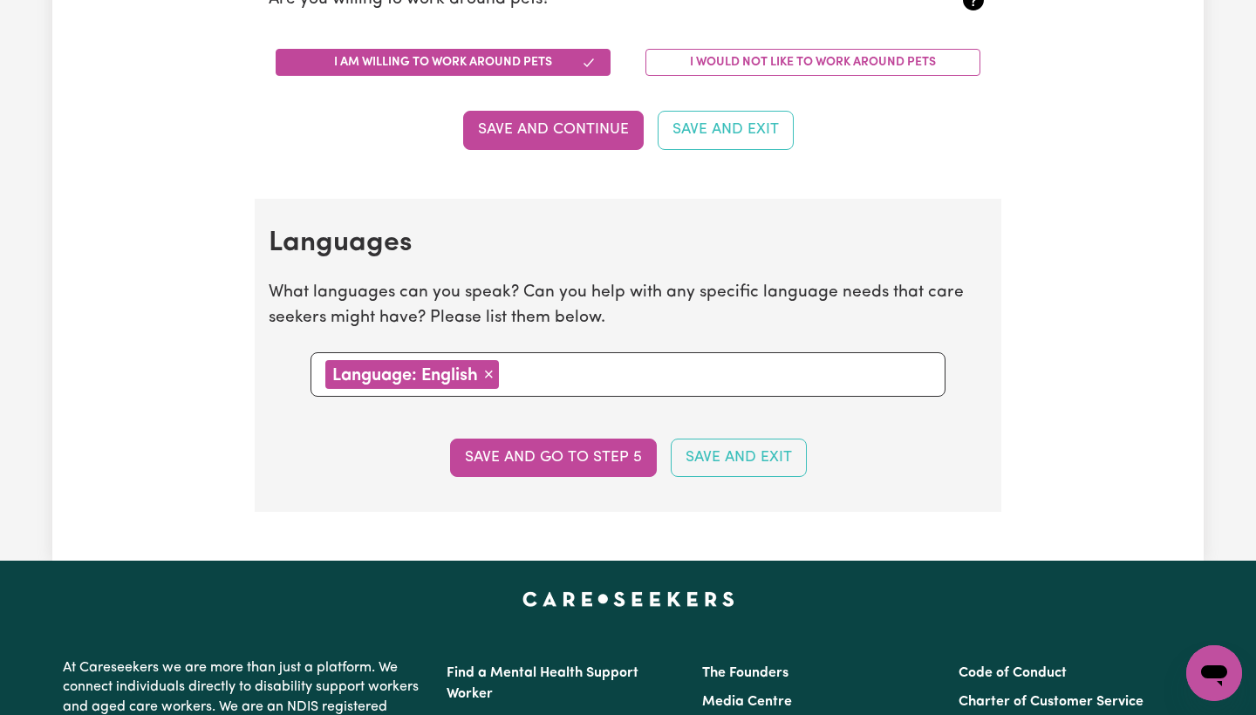
scroll to position [1757, 0]
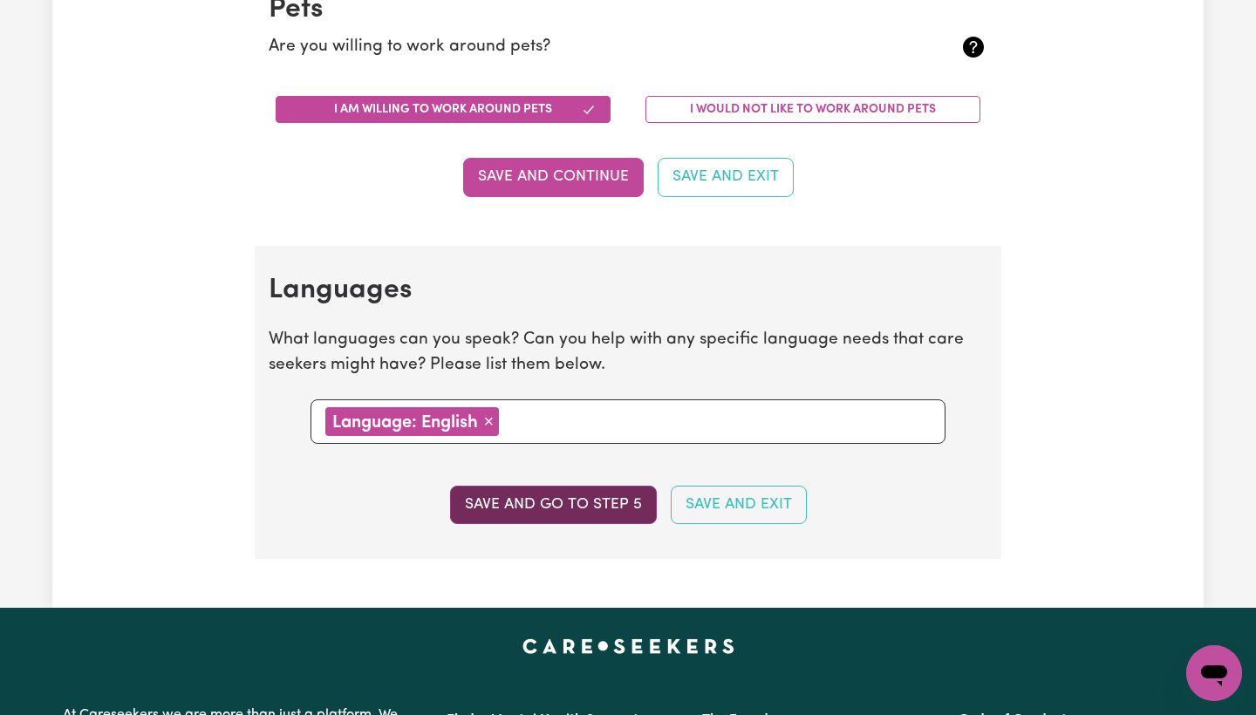
click at [610, 496] on button "Save and go to step 5" at bounding box center [553, 505] width 207 height 38
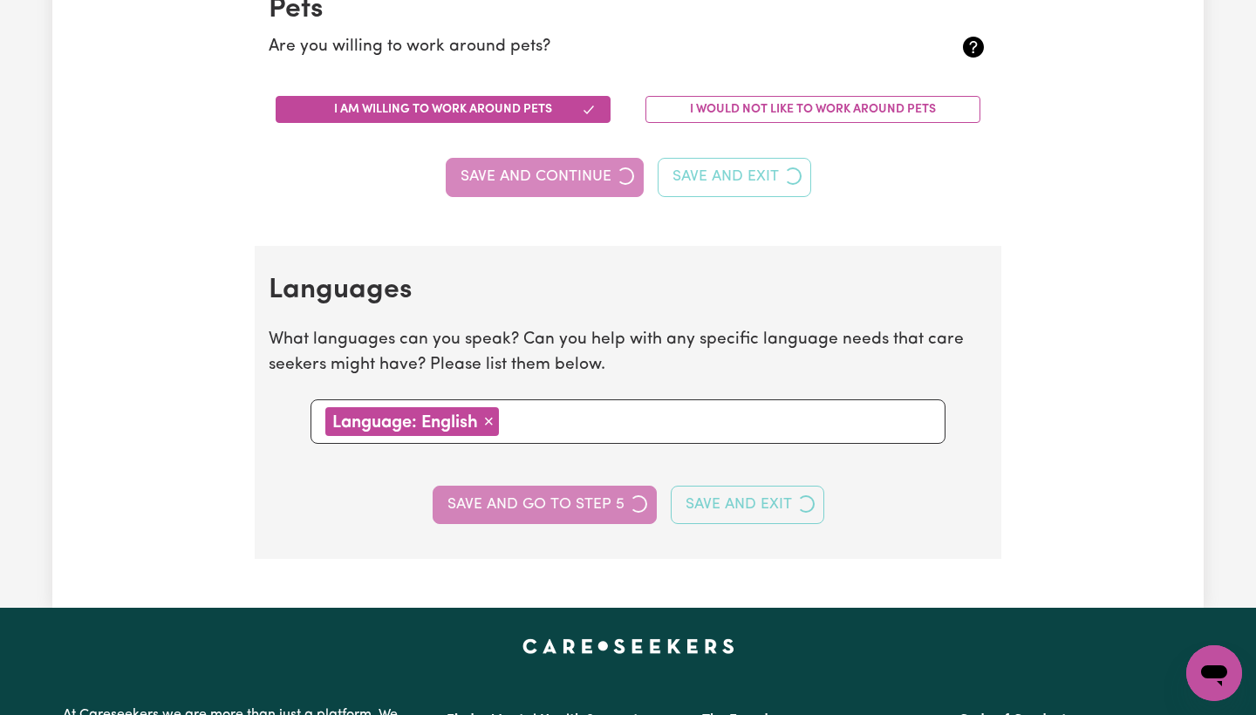
select select "I am providing services privately on my own"
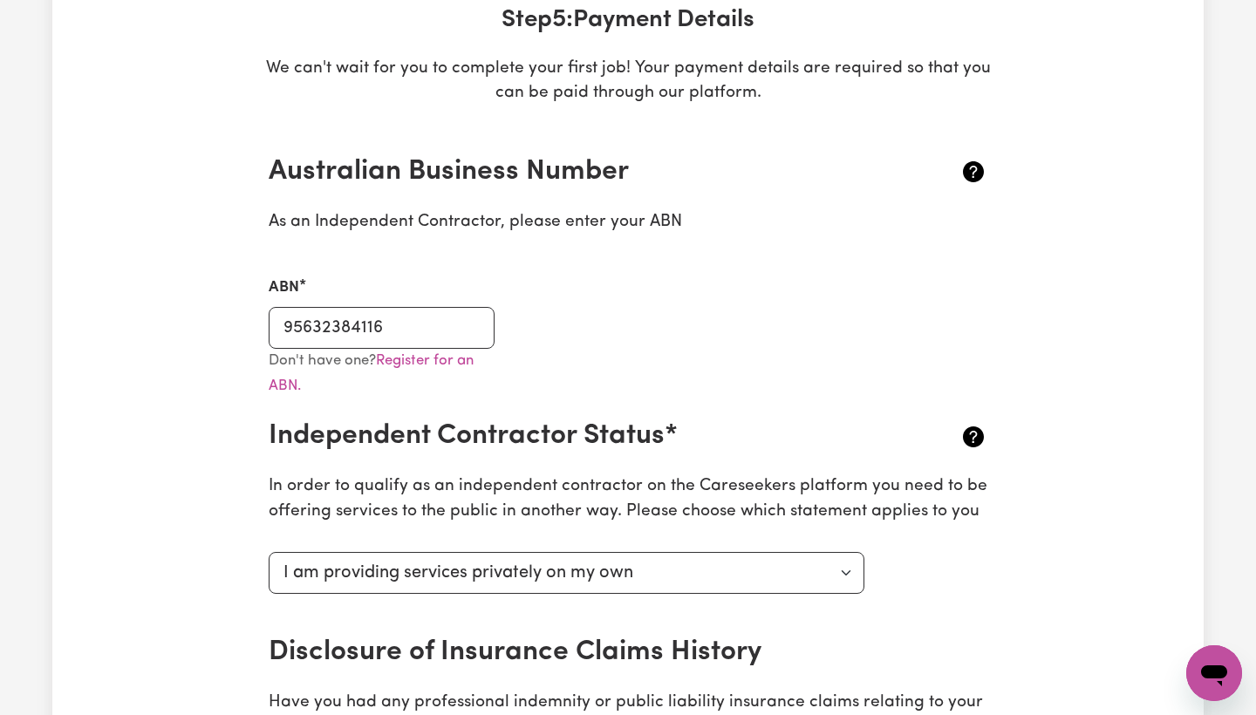
scroll to position [93, 0]
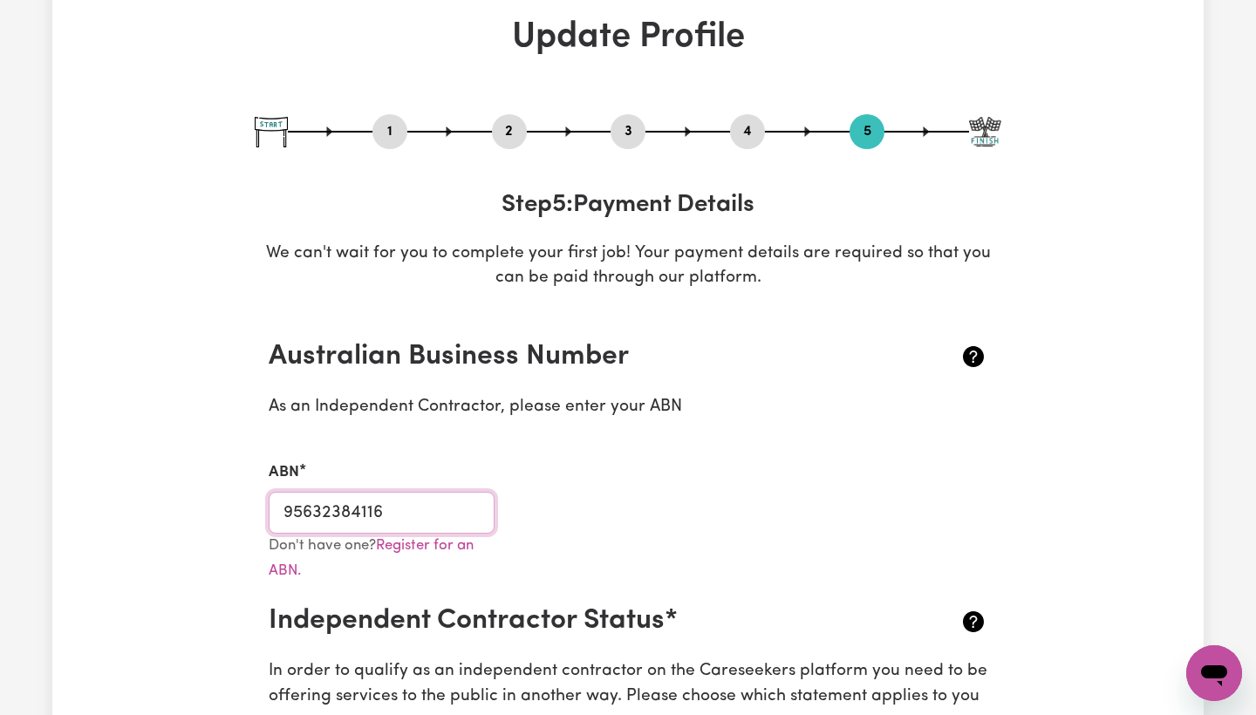
drag, startPoint x: 417, startPoint y: 509, endPoint x: 212, endPoint y: 506, distance: 205.0
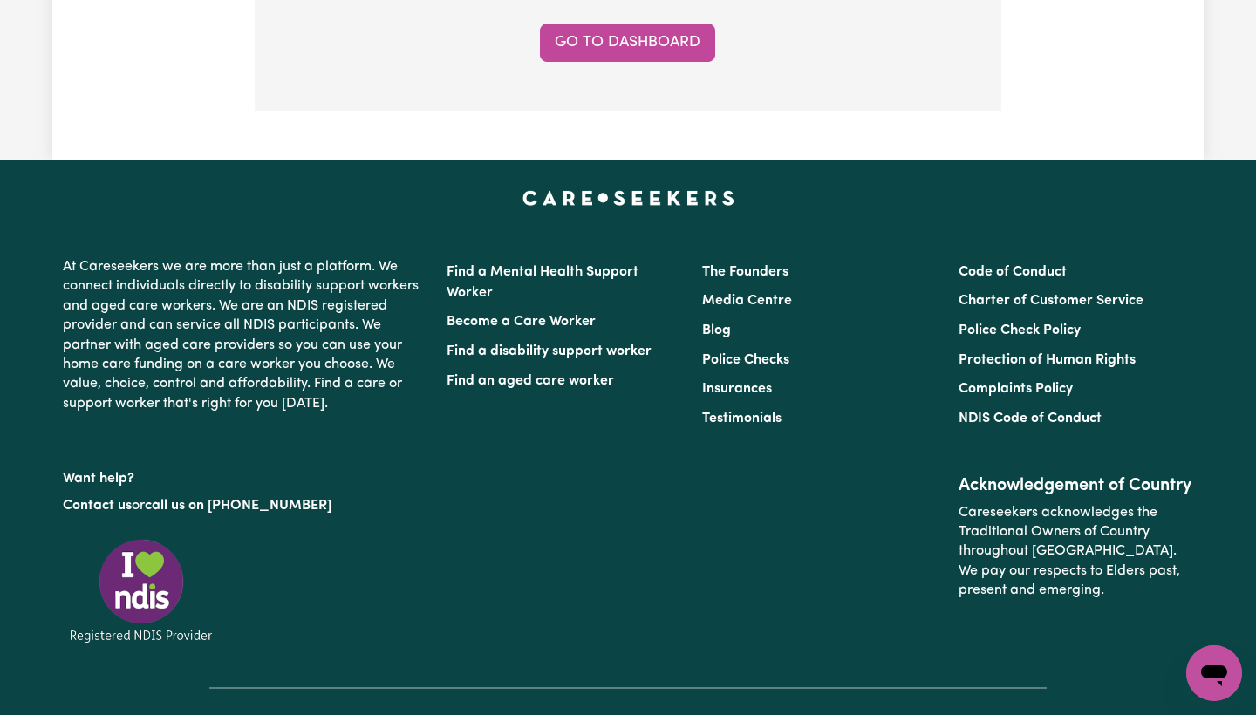
scroll to position [1511, 0]
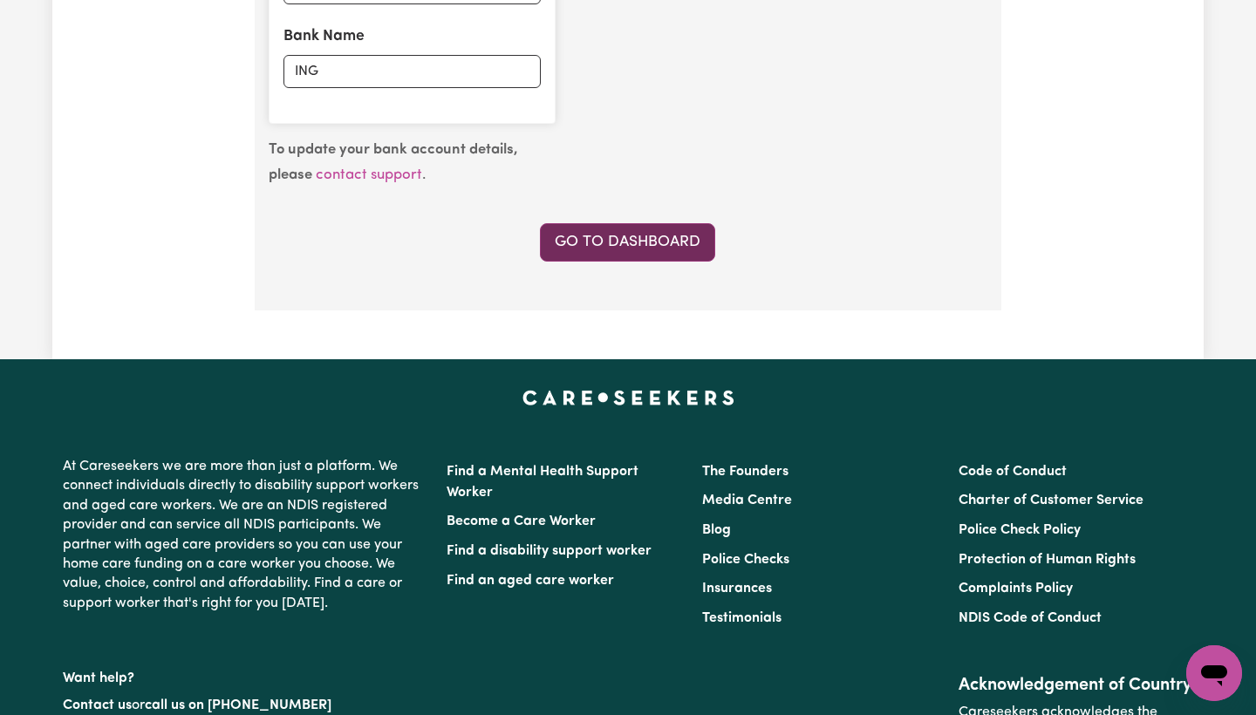
click at [658, 223] on link "Go to Dashboard" at bounding box center [627, 242] width 175 height 38
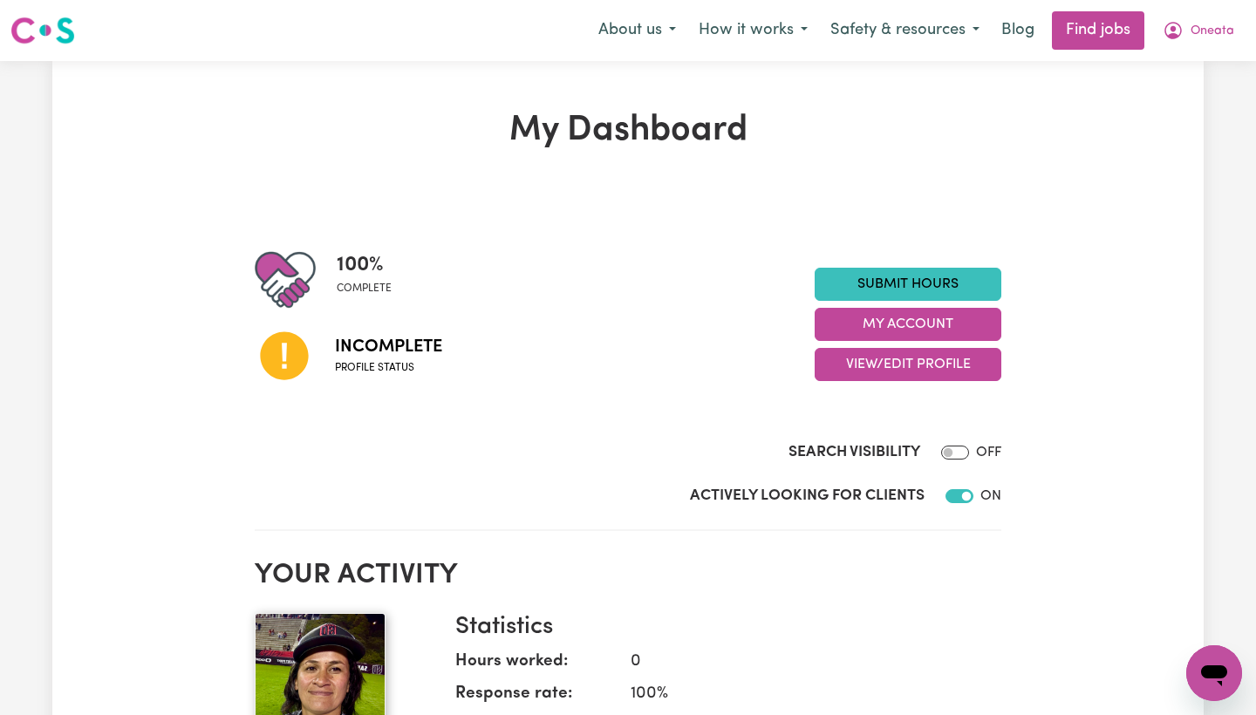
click at [294, 361] on icon at bounding box center [284, 356] width 48 height 48
click at [297, 357] on icon at bounding box center [284, 356] width 48 height 48
click at [927, 321] on button "My Account" at bounding box center [908, 324] width 187 height 33
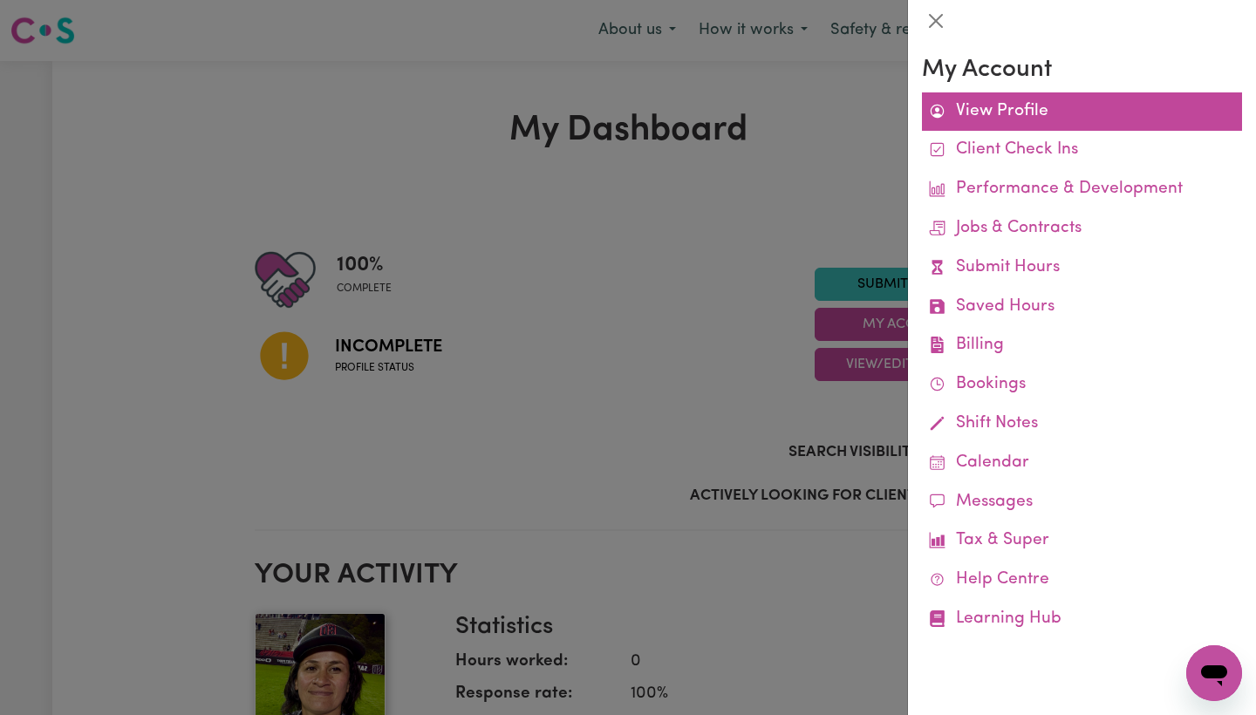
click at [997, 111] on link "View Profile" at bounding box center [1082, 111] width 320 height 39
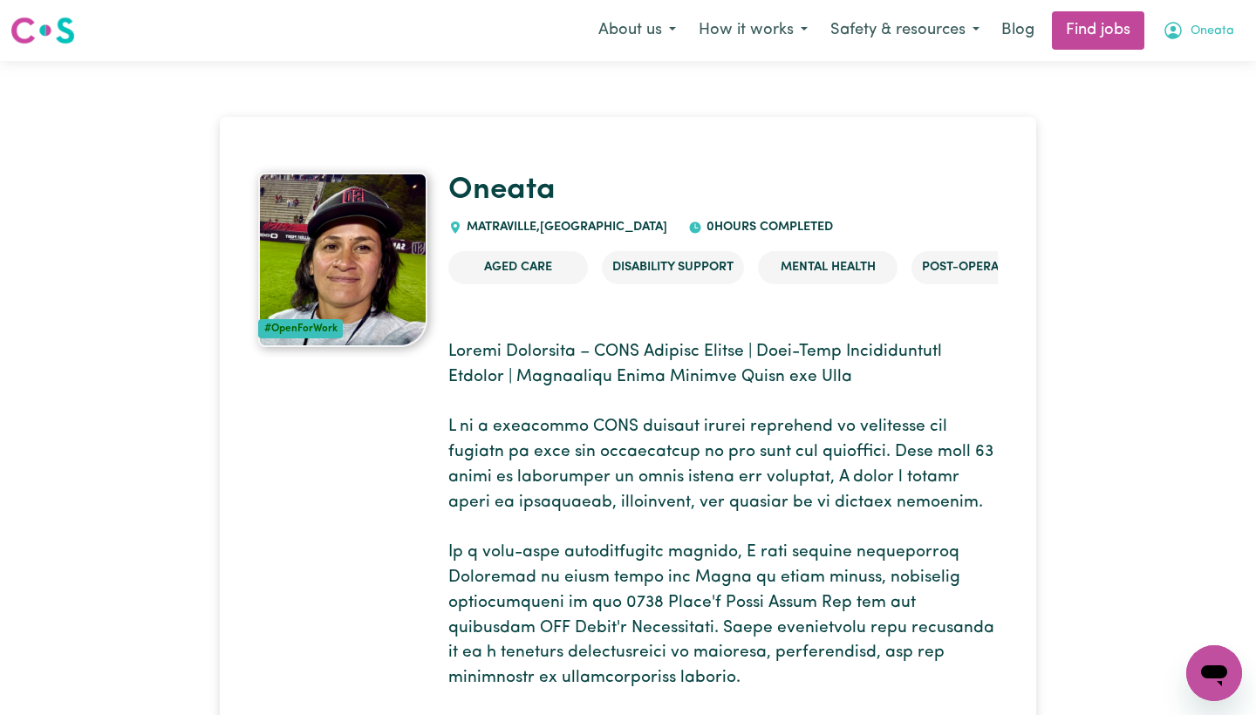
click at [1194, 32] on span "Oneata" at bounding box center [1212, 31] width 44 height 19
click at [1177, 70] on link "My Account" at bounding box center [1176, 67] width 138 height 33
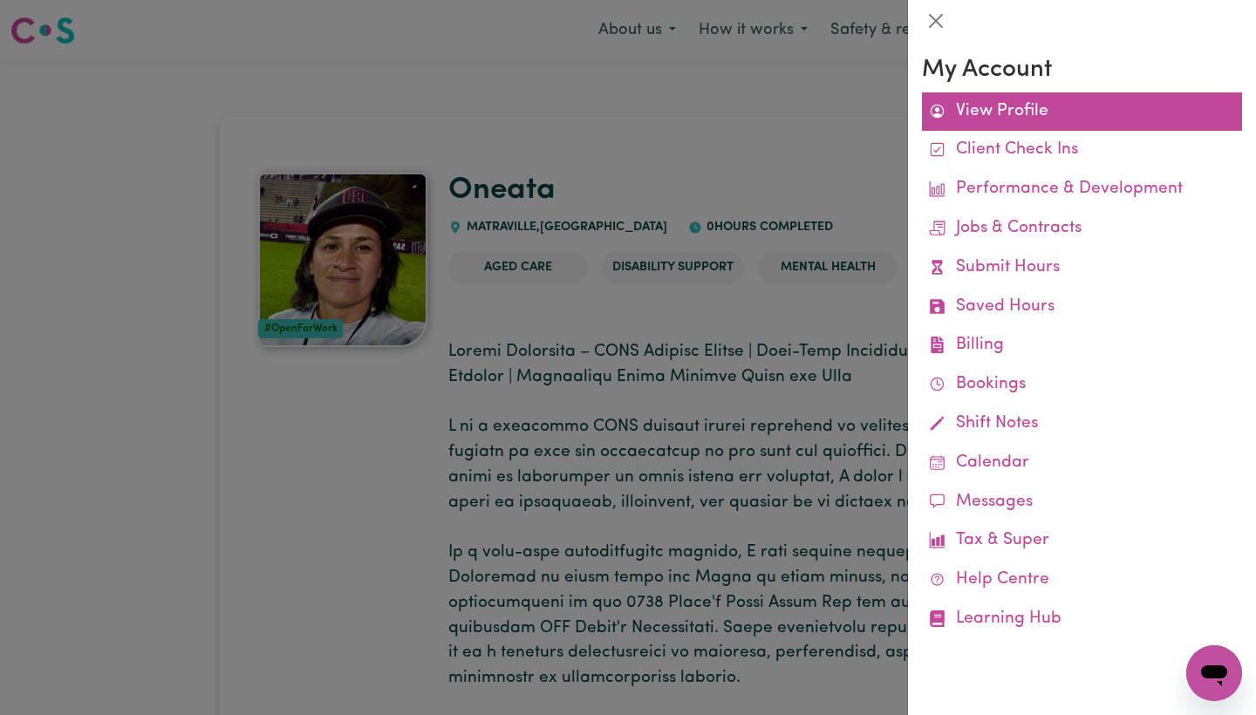
click at [999, 107] on link "View Profile" at bounding box center [1082, 111] width 320 height 39
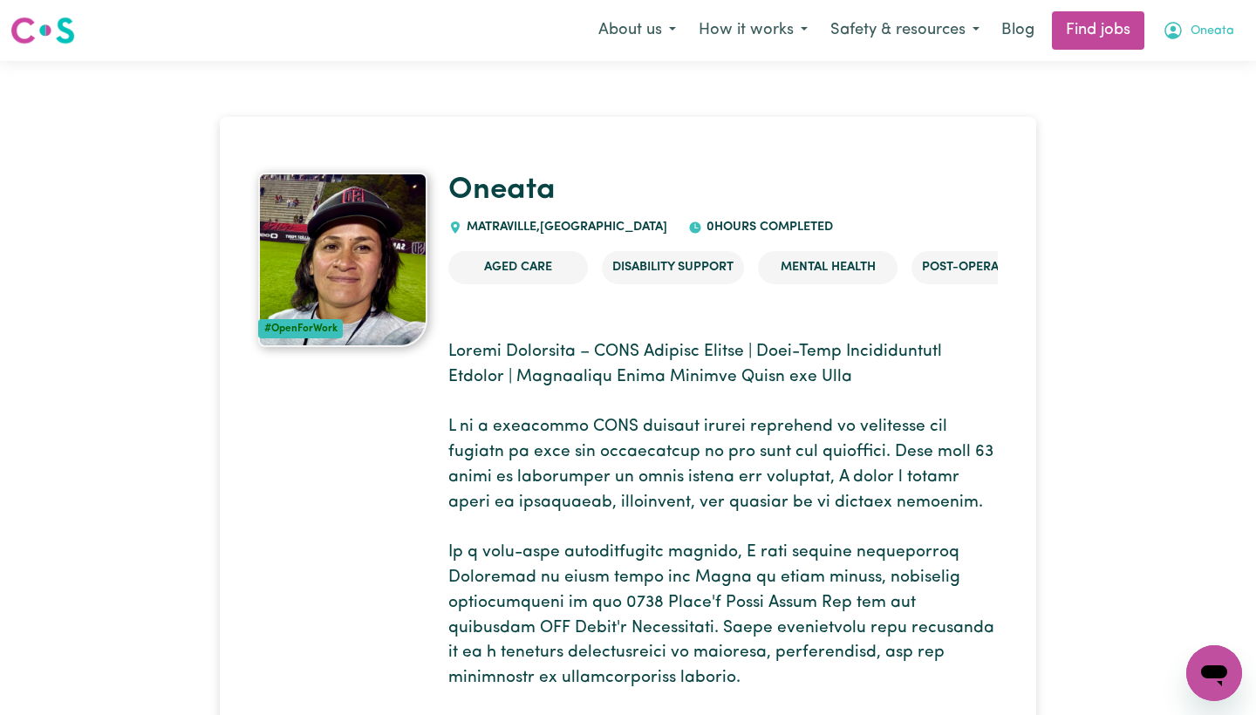
click at [1220, 22] on span "Oneata" at bounding box center [1212, 31] width 44 height 19
click at [1187, 100] on link "My Dashboard" at bounding box center [1176, 100] width 138 height 33
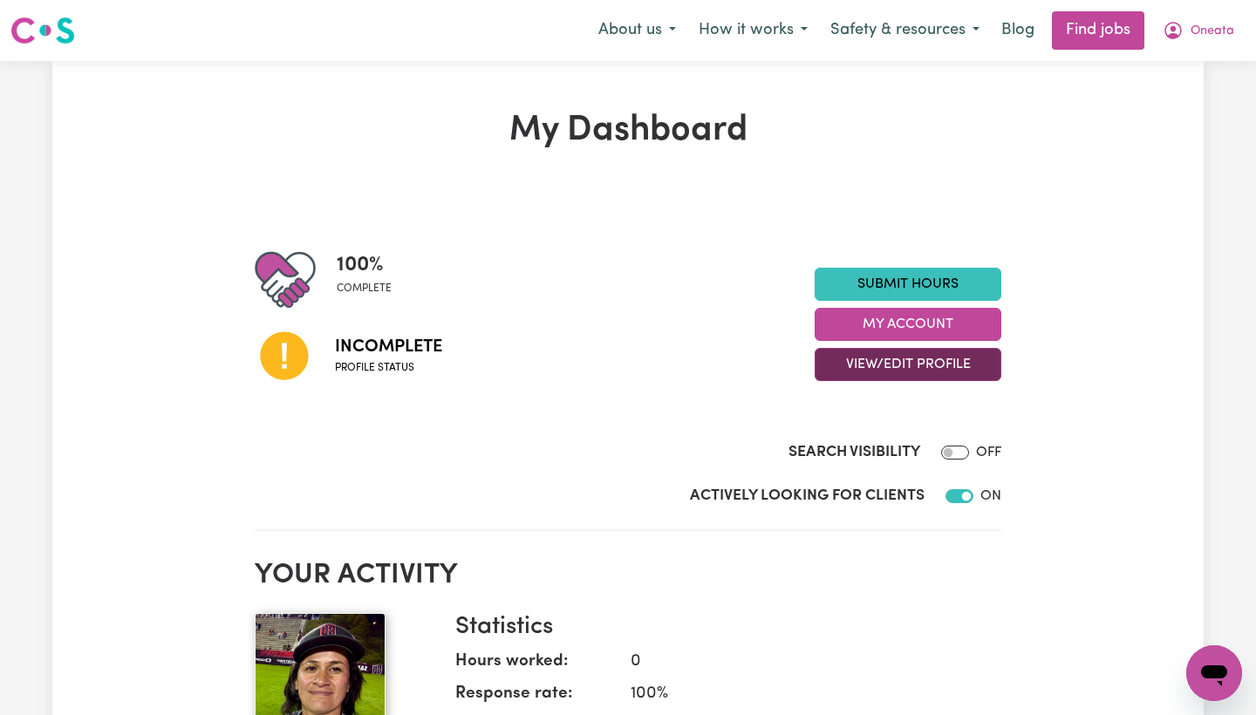
click at [921, 377] on button "View/Edit Profile" at bounding box center [908, 364] width 187 height 33
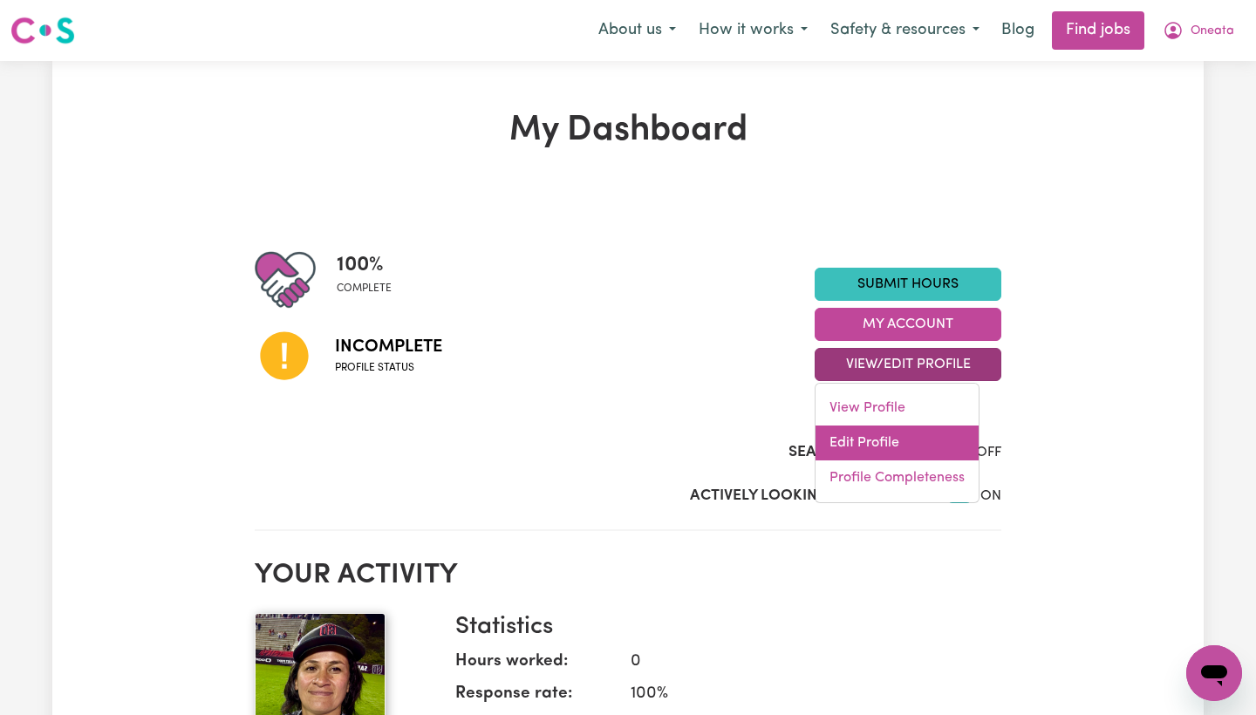
click at [880, 433] on link "Edit Profile" at bounding box center [896, 443] width 163 height 35
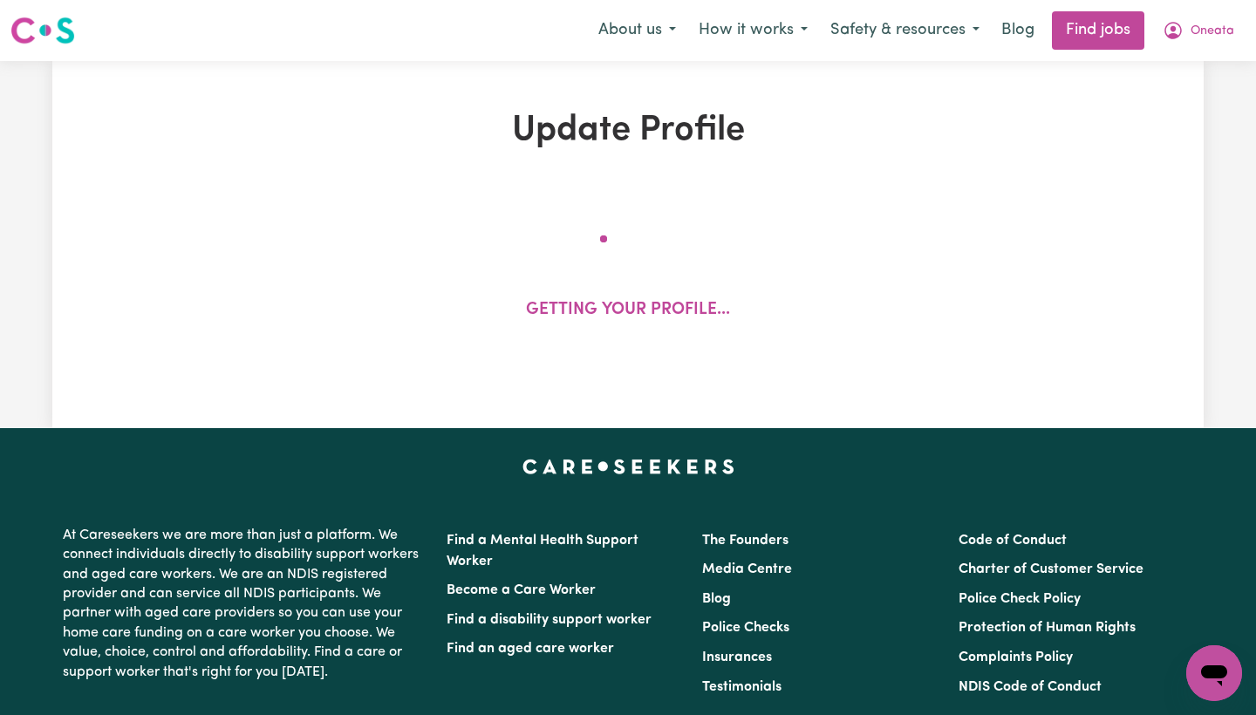
select select "[DEMOGRAPHIC_DATA]"
select select "[DEMOGRAPHIC_DATA] Citizen"
select select "Studying a healthcare related degree or qualification"
select select "65"
select select "90"
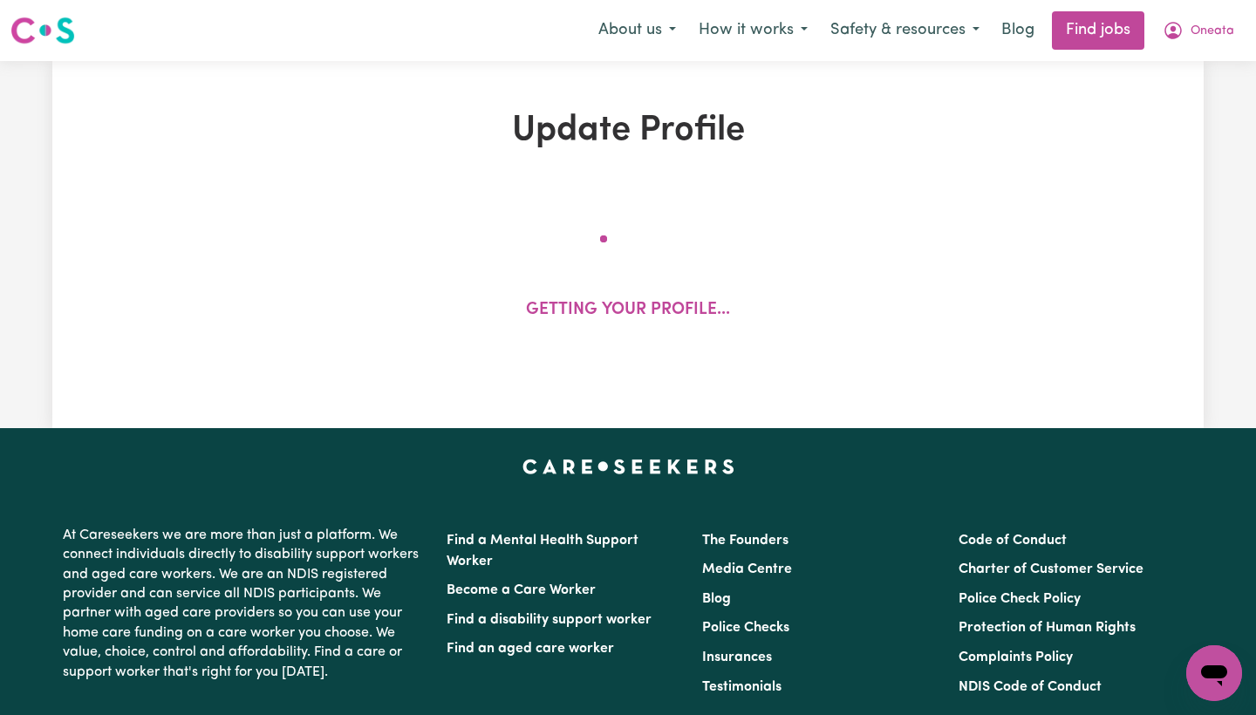
select select "120"
select select "140"
